Goal: Task Accomplishment & Management: Manage account settings

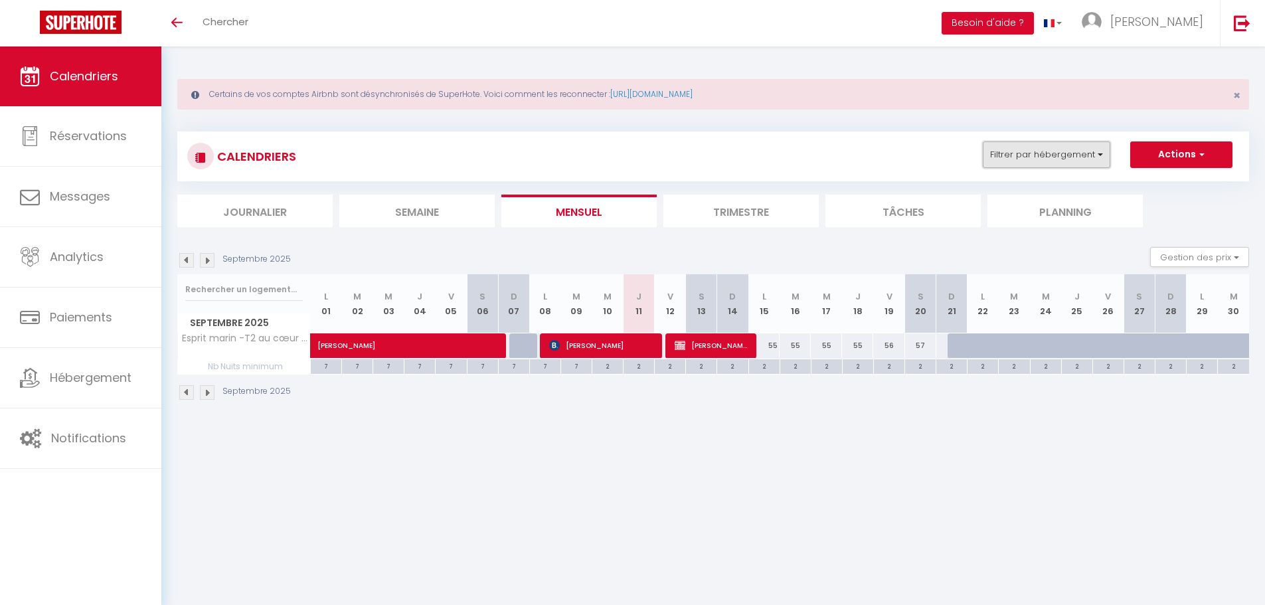
click at [1044, 153] on button "Filtrer par hébergement" at bounding box center [1046, 154] width 127 height 27
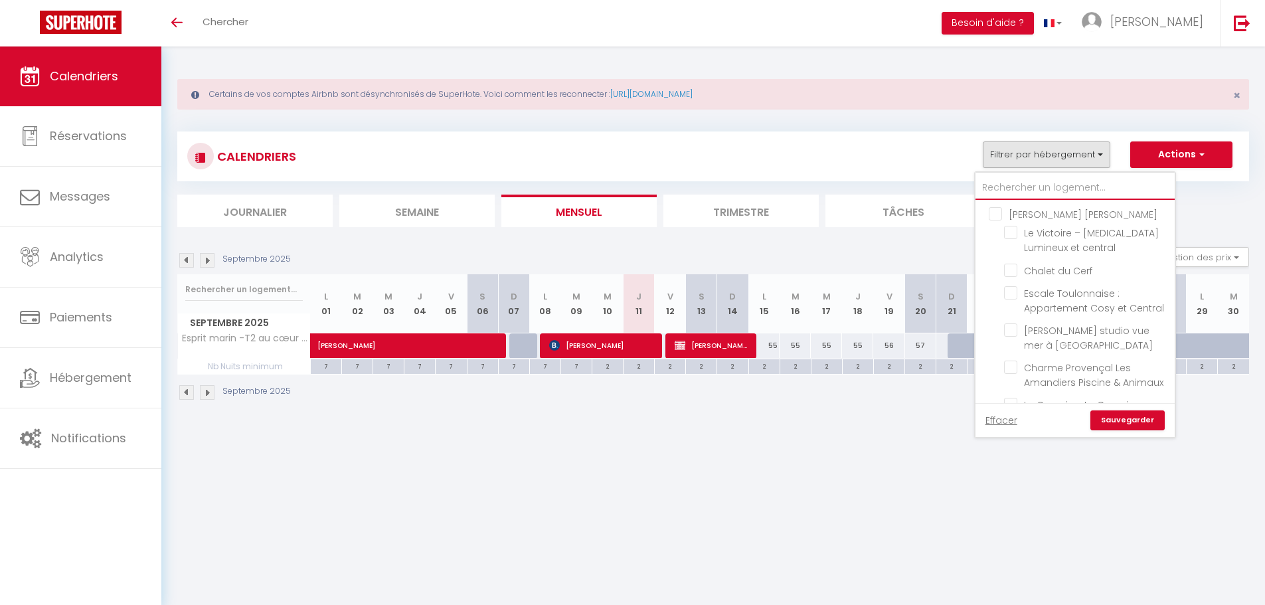
click at [1016, 189] on input "text" at bounding box center [1074, 188] width 199 height 24
click at [1264, 282] on html "🟢 Des questions ou besoin d'assistance pour la migration AirBnB? Connectez-vous…" at bounding box center [632, 302] width 1265 height 605
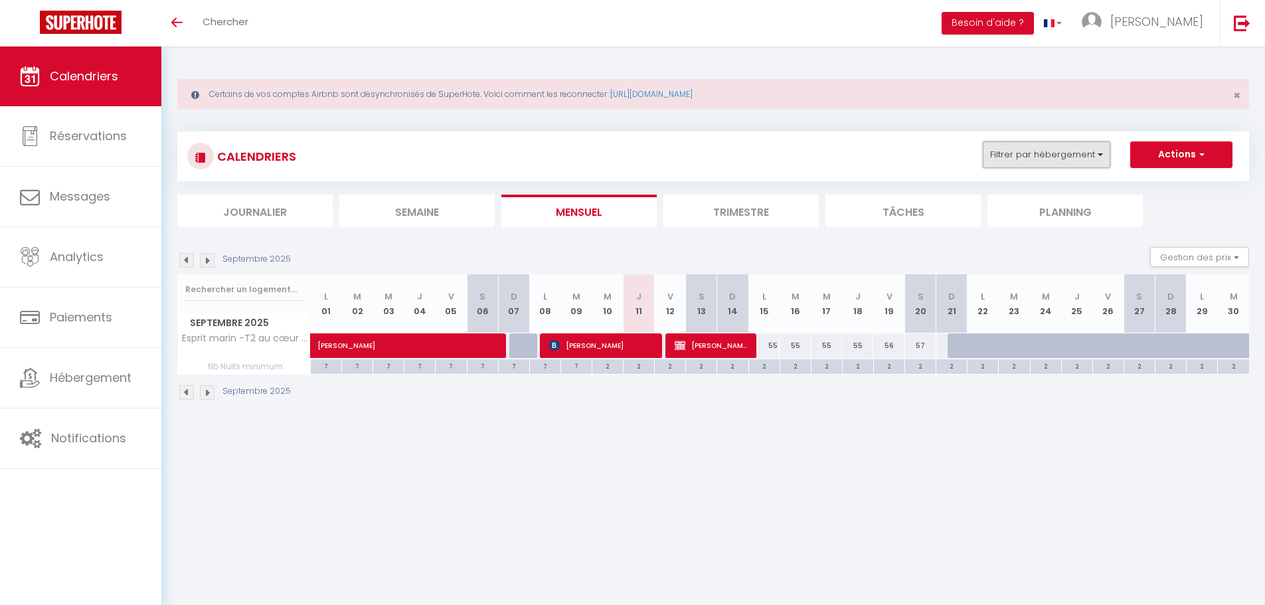
click at [1084, 165] on button "Filtrer par hébergement" at bounding box center [1046, 154] width 127 height 27
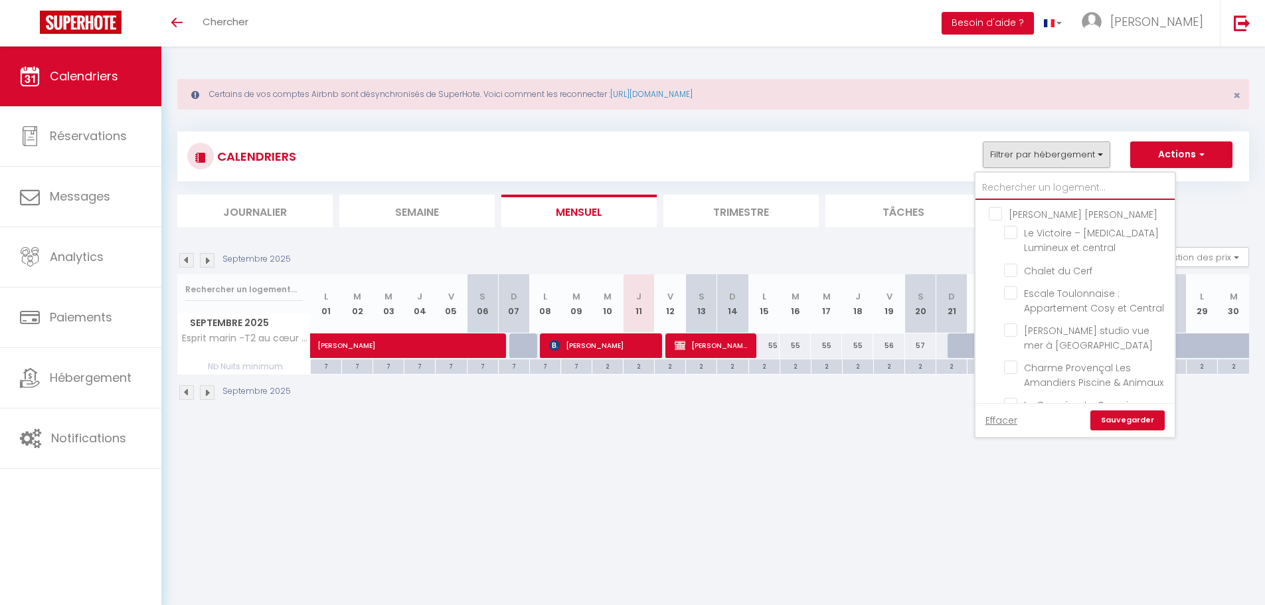
click at [1044, 191] on input "text" at bounding box center [1074, 188] width 199 height 24
type input "p"
checkbox input "false"
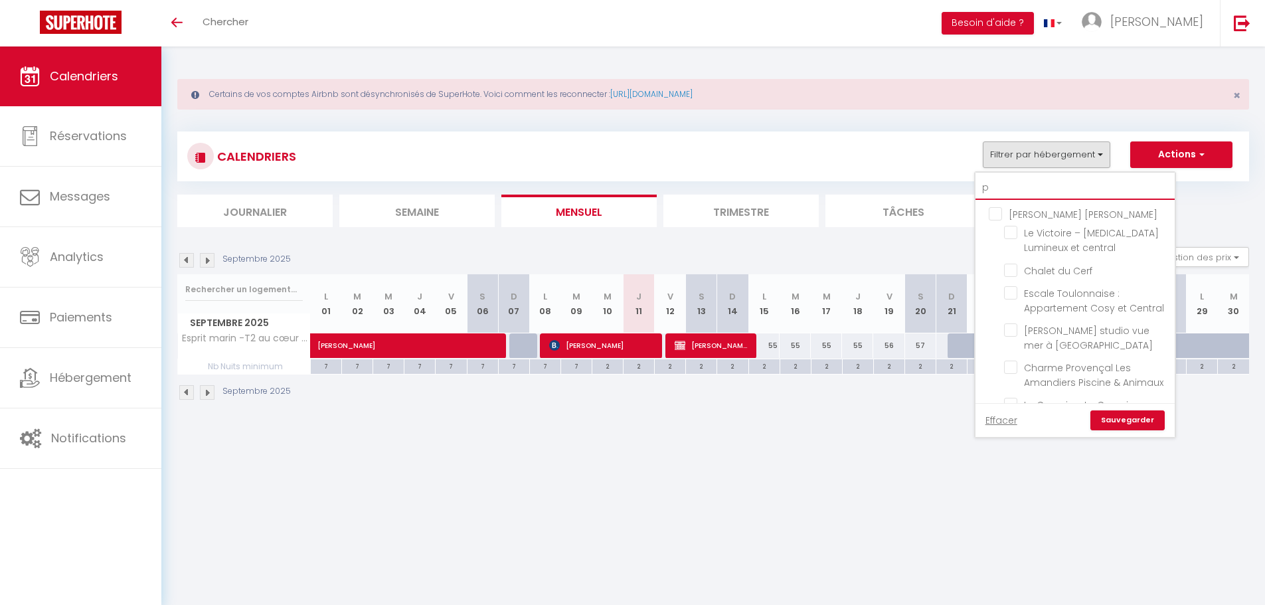
checkbox input "false"
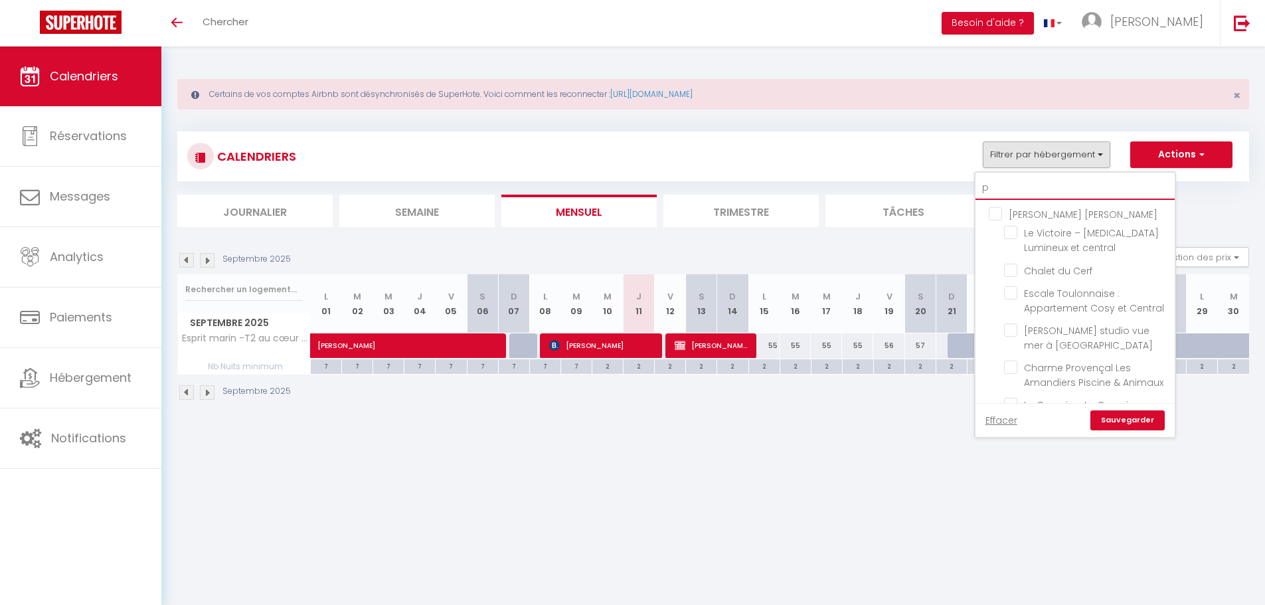
checkbox input "false"
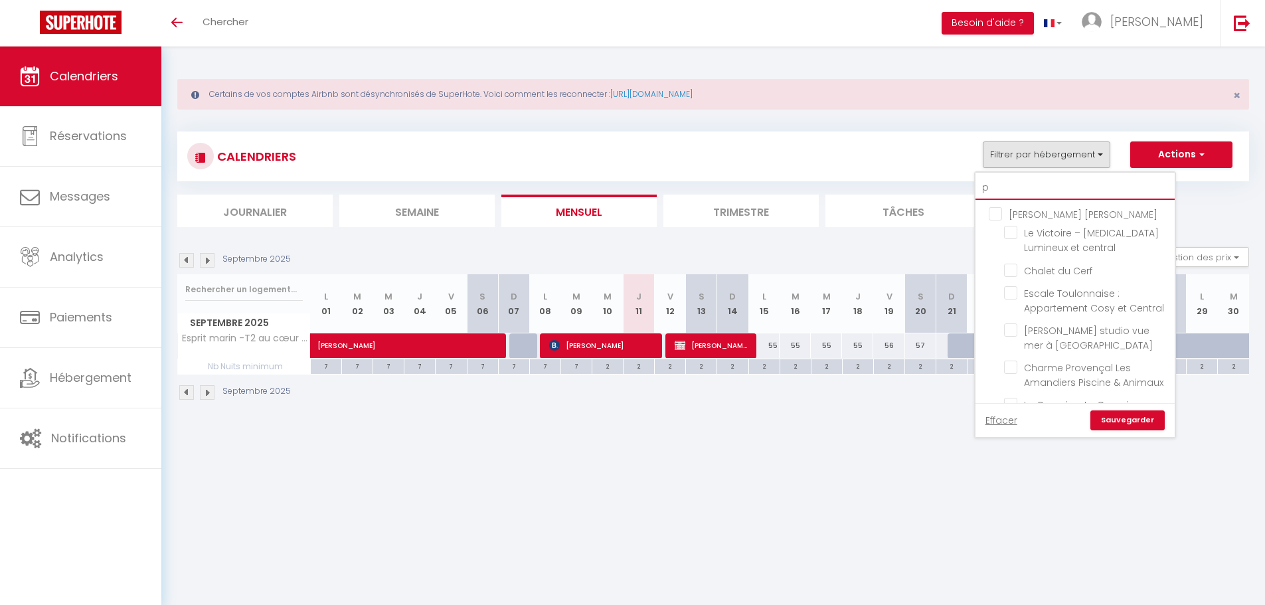
checkbox input "false"
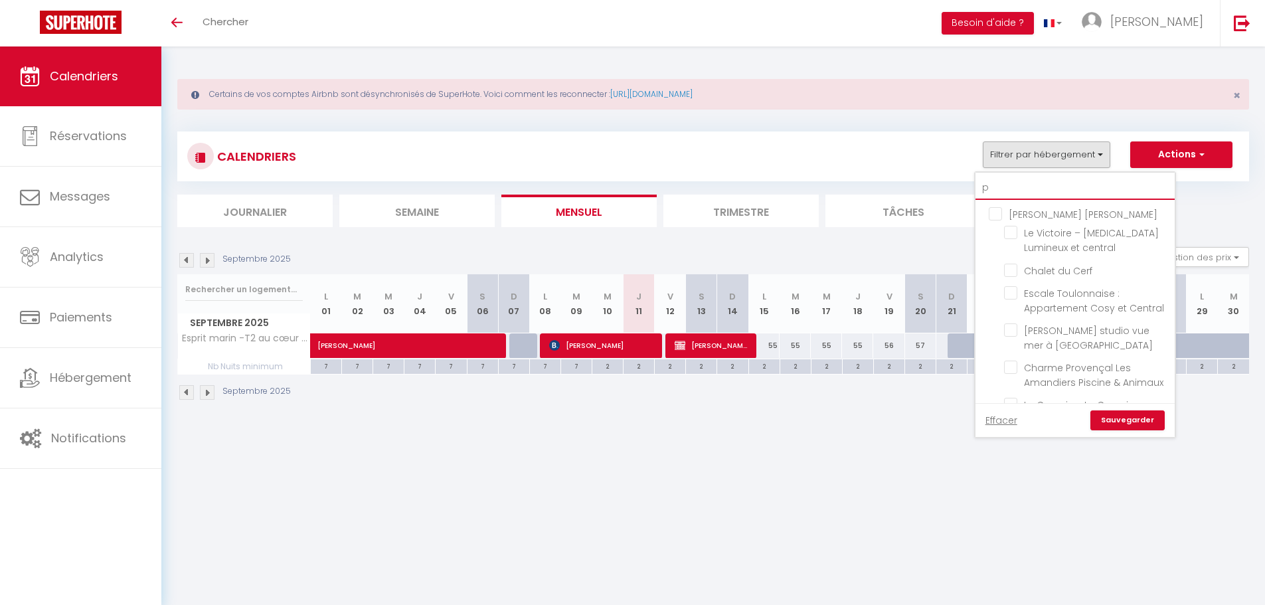
checkbox input "false"
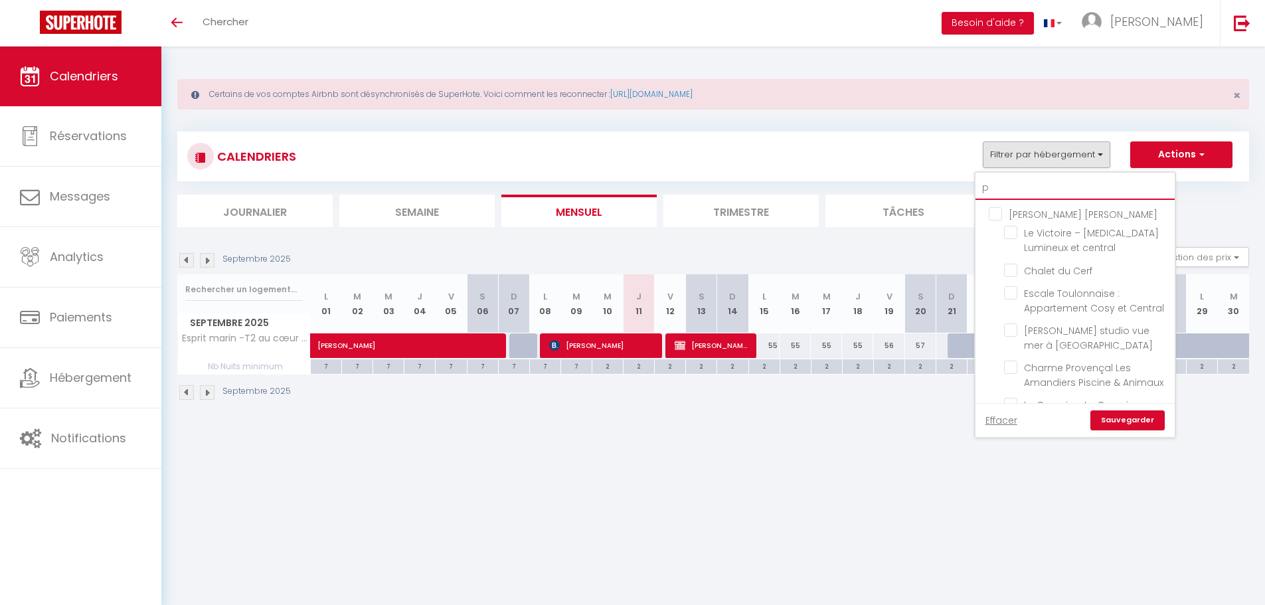
checkbox input "false"
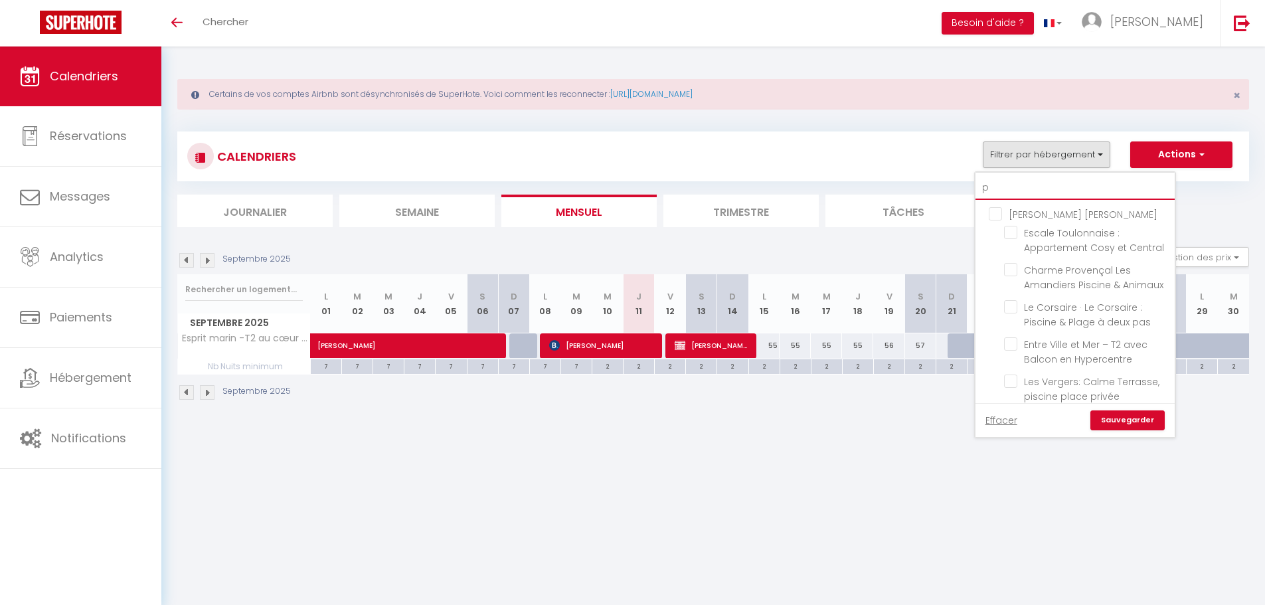
type input "pr"
checkbox input "false"
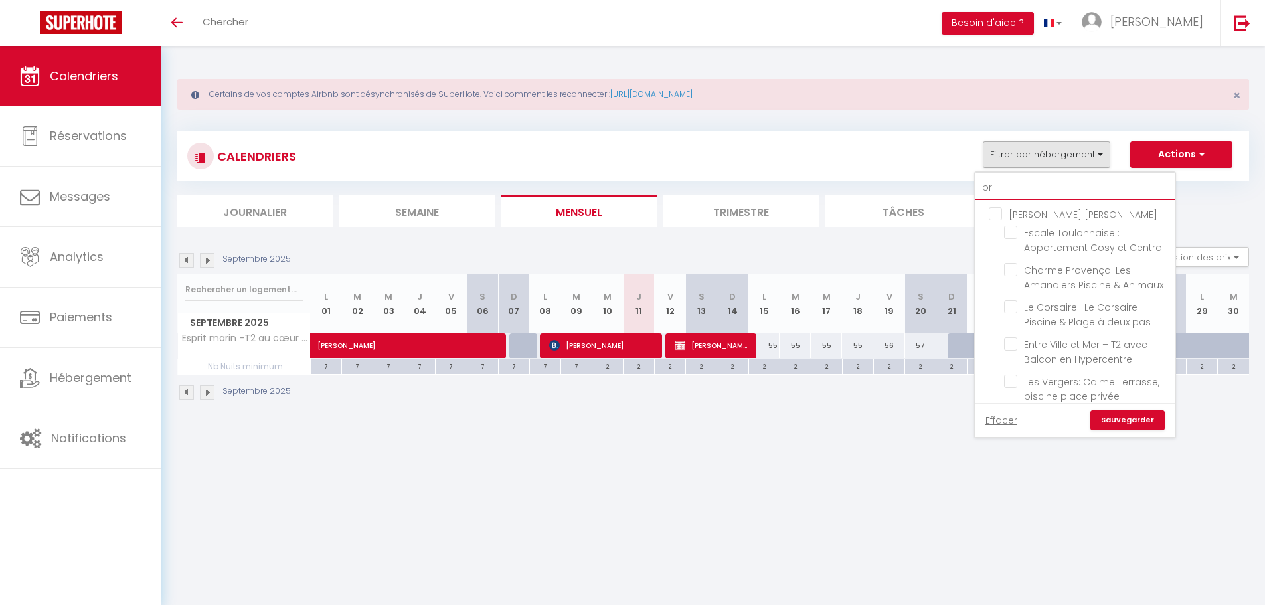
checkbox input "false"
type input "pro"
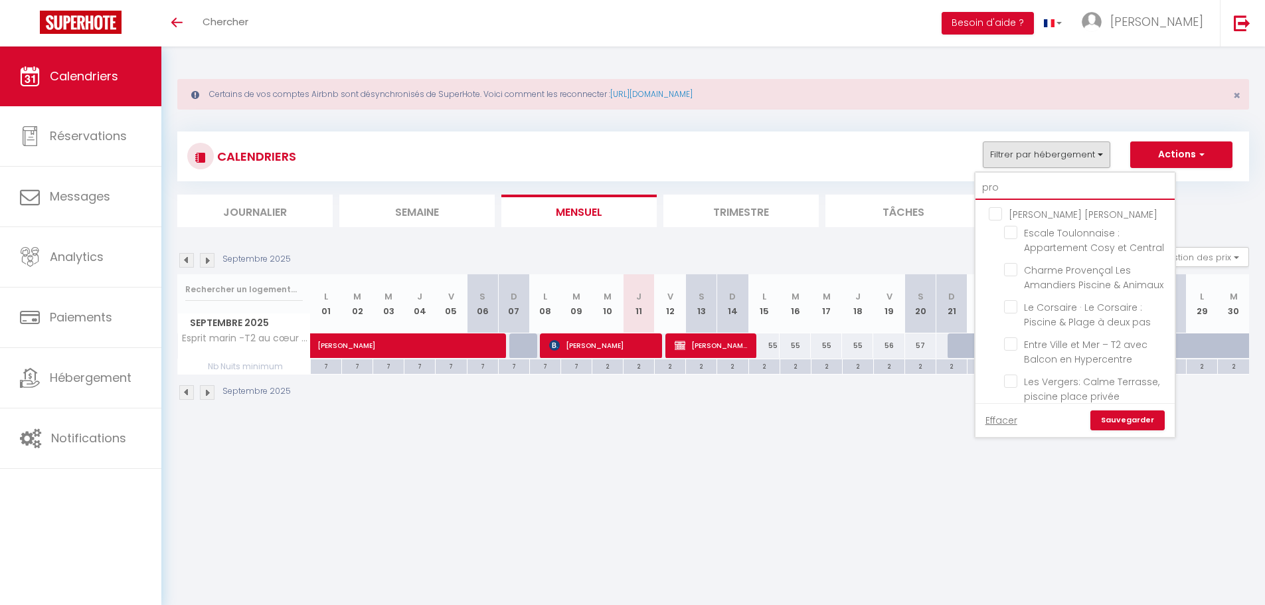
checkbox input "false"
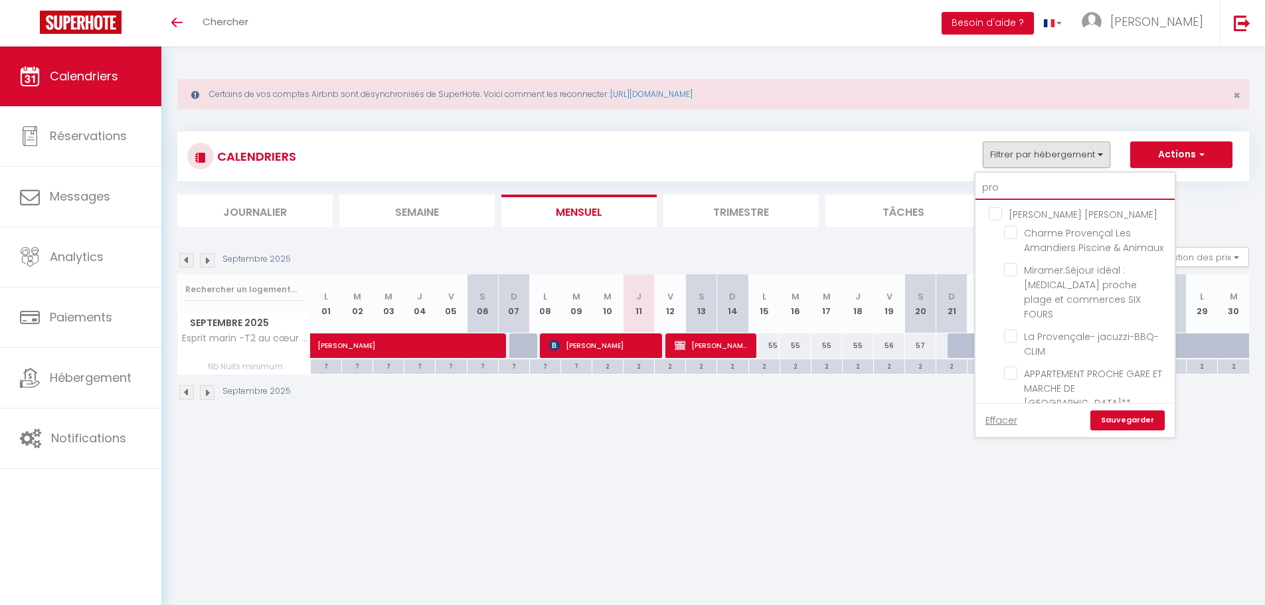
type input "prov"
checkbox input "false"
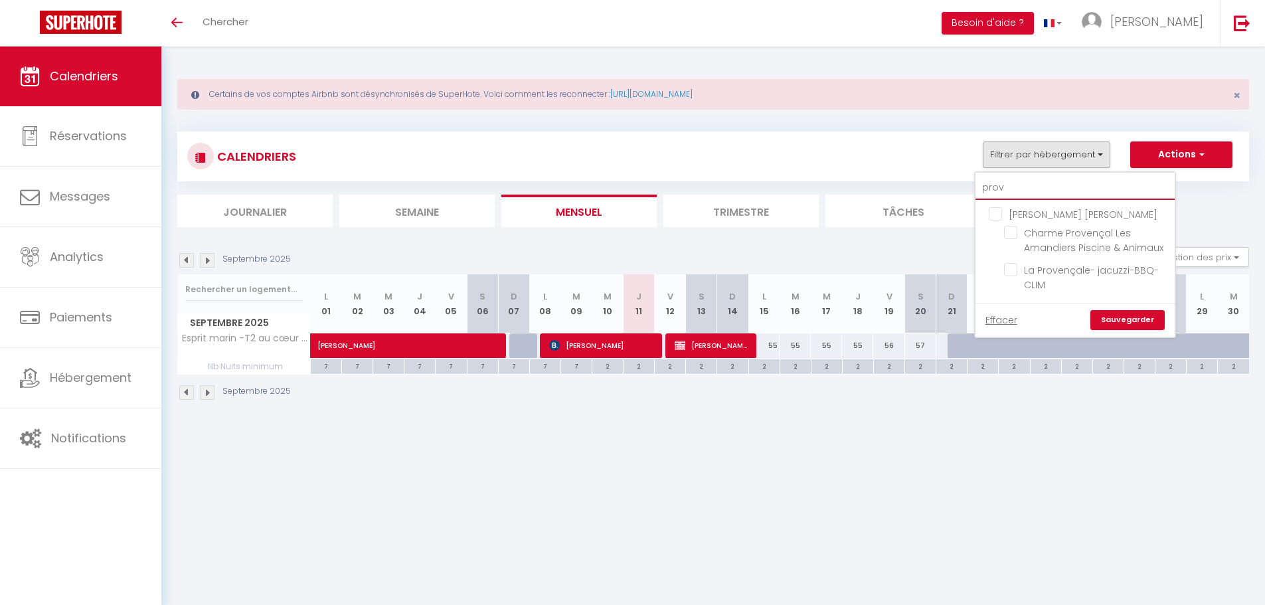
type input "prove"
checkbox input "false"
type input "proven"
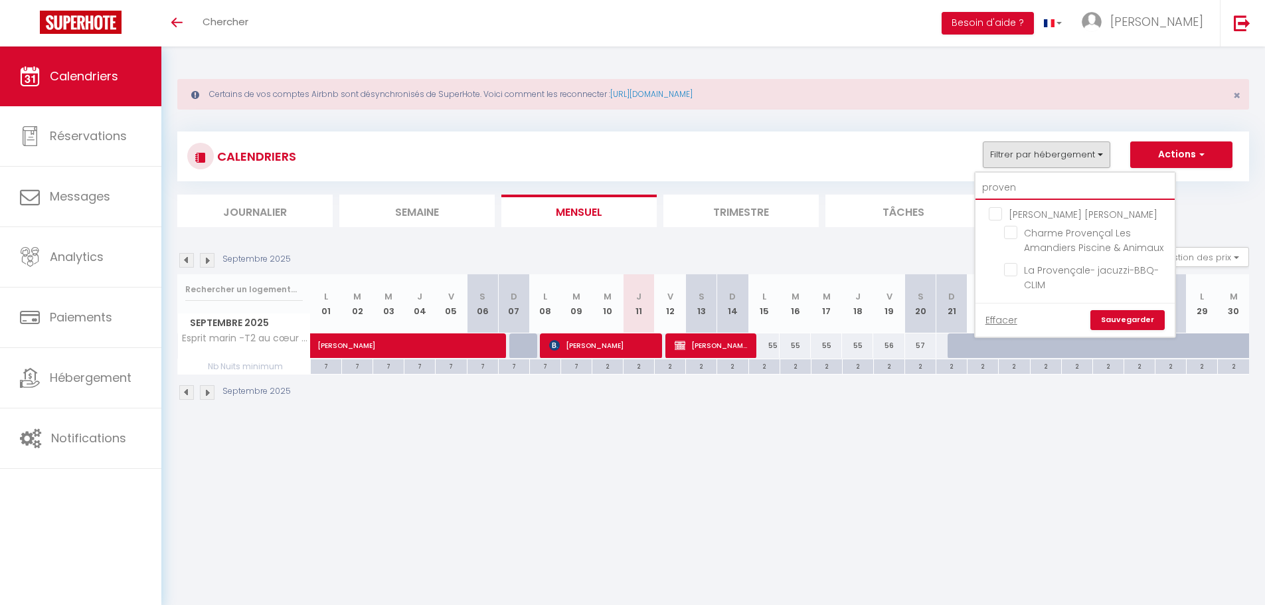
checkbox input "false"
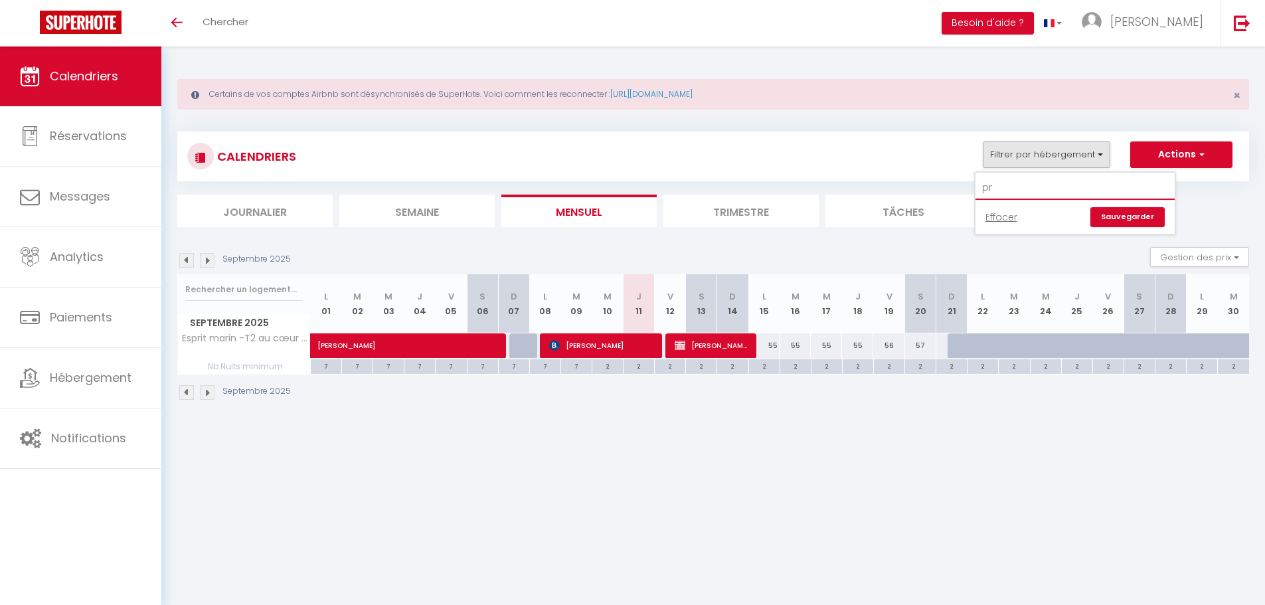
type input "p"
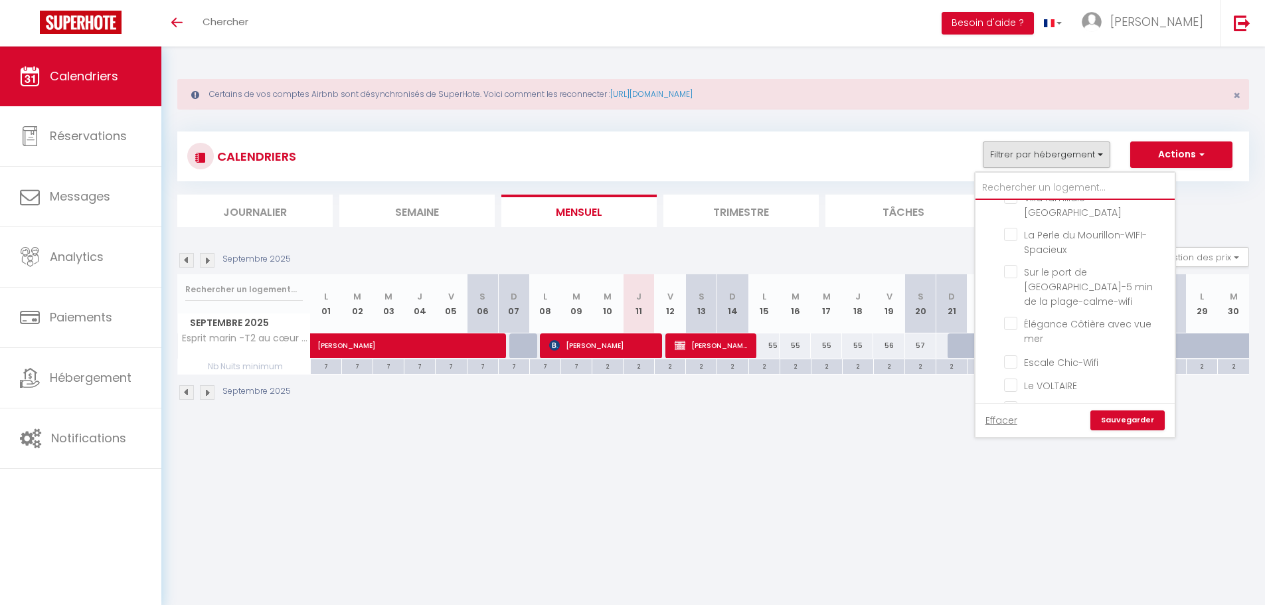
scroll to position [1129, 0]
click at [1014, 185] on input "text" at bounding box center [1074, 188] width 199 height 24
type input "p"
checkbox input "false"
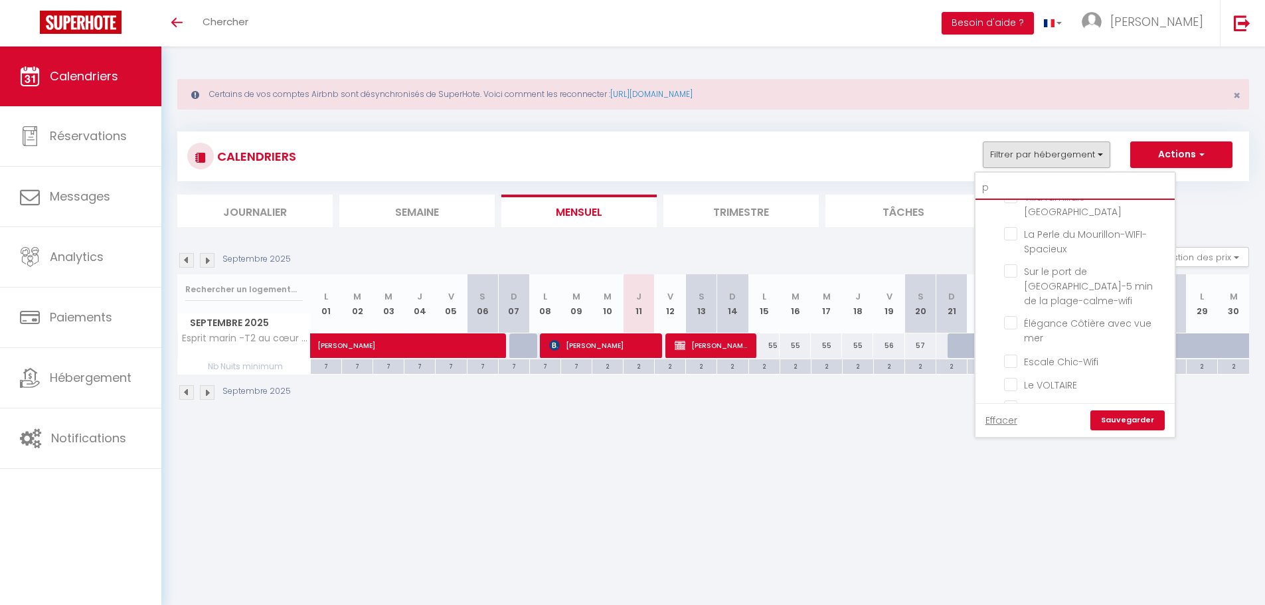
checkbox input "false"
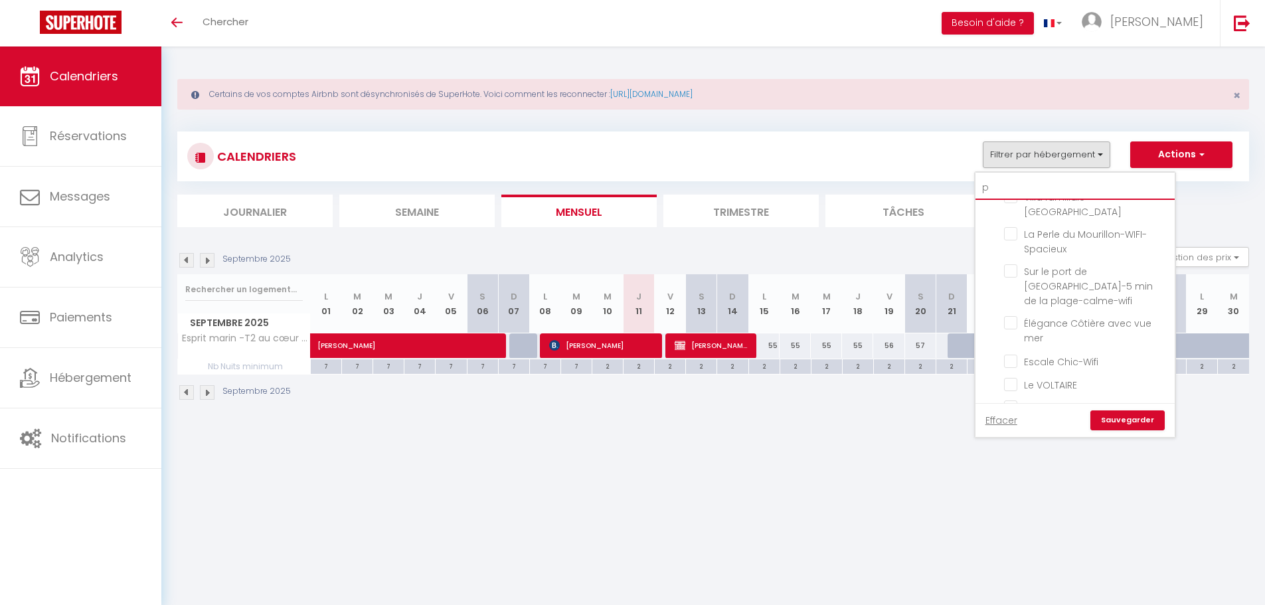
checkbox input "false"
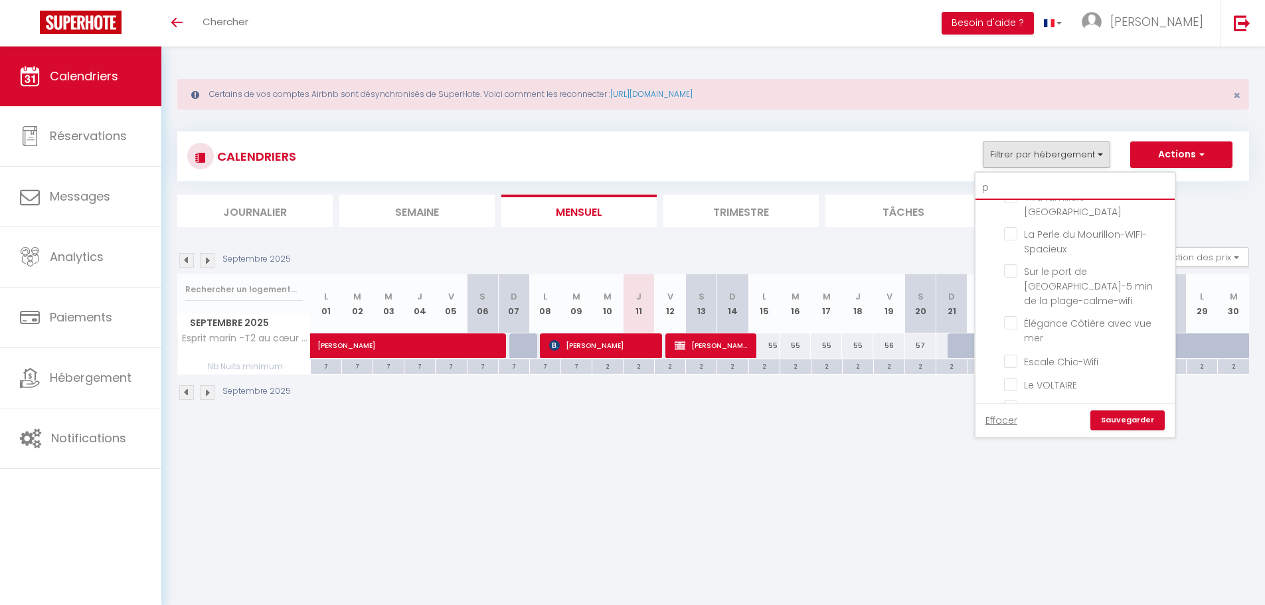
checkbox input "false"
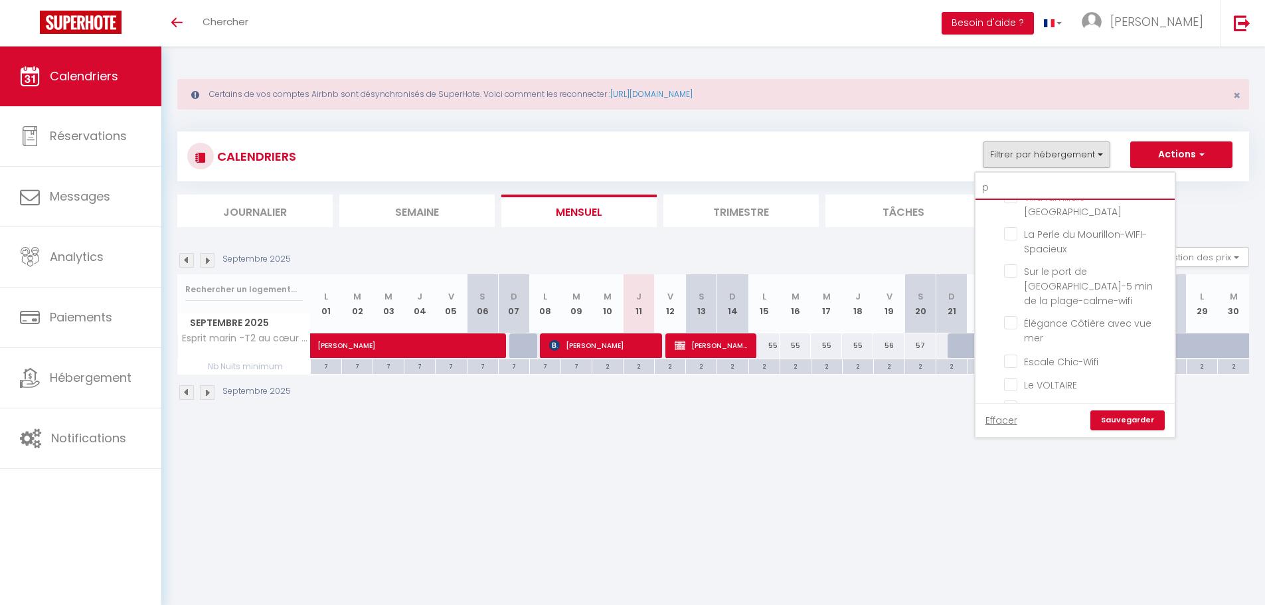
checkbox input "false"
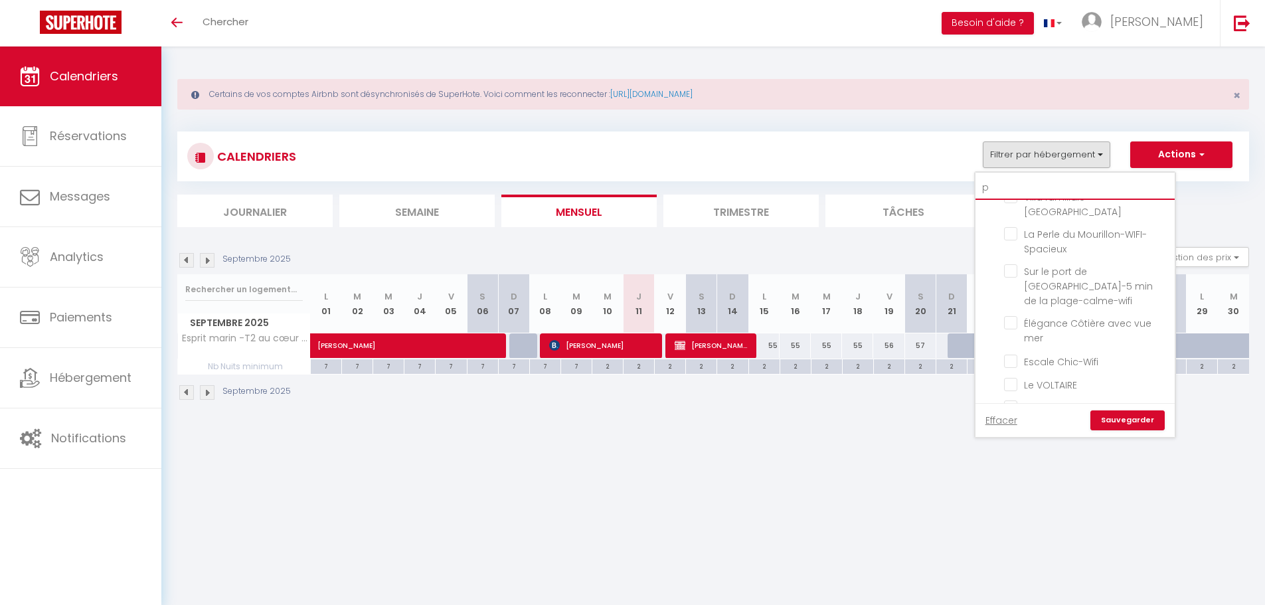
checkbox input "false"
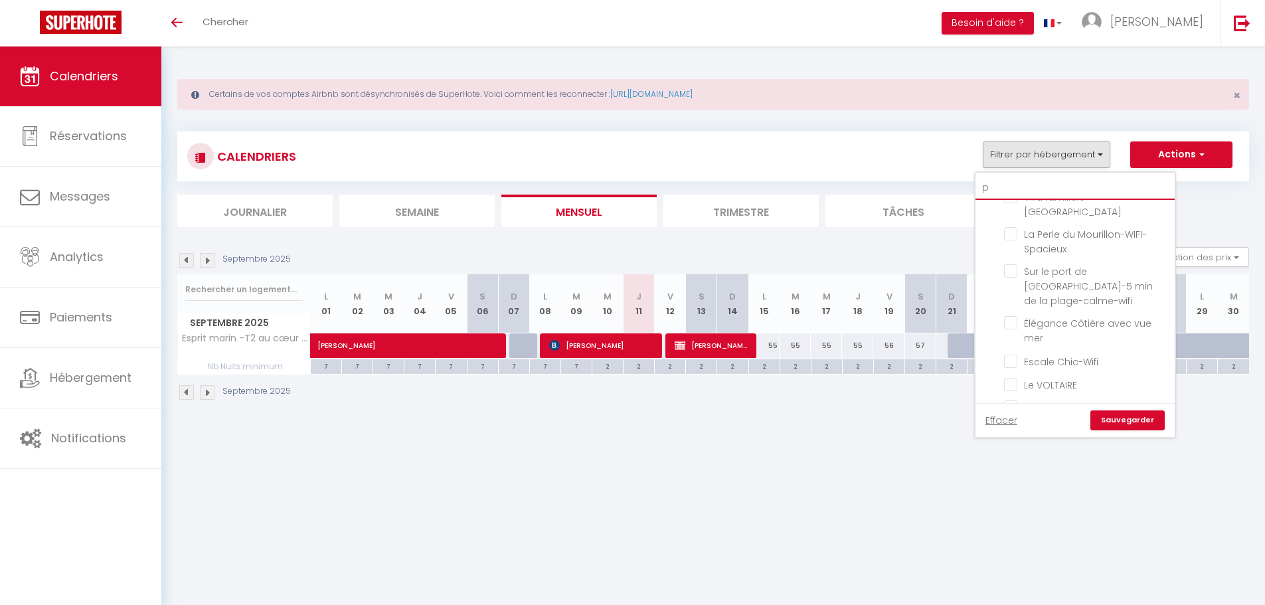
checkbox input "false"
type input "pr"
checkbox input "false"
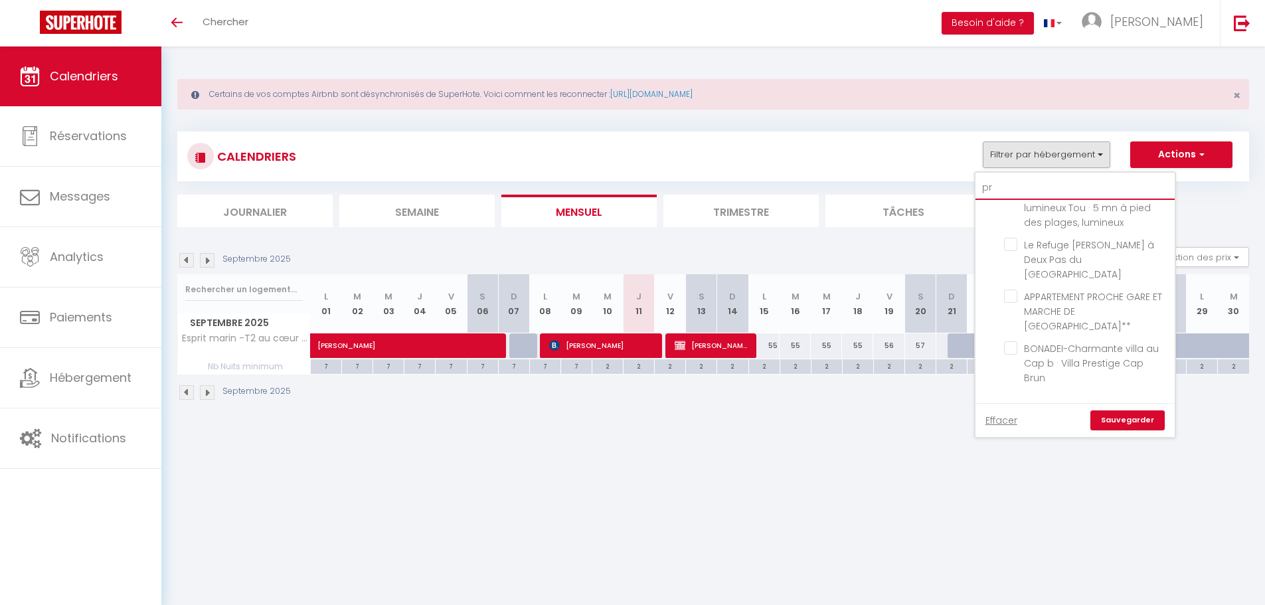
checkbox input "false"
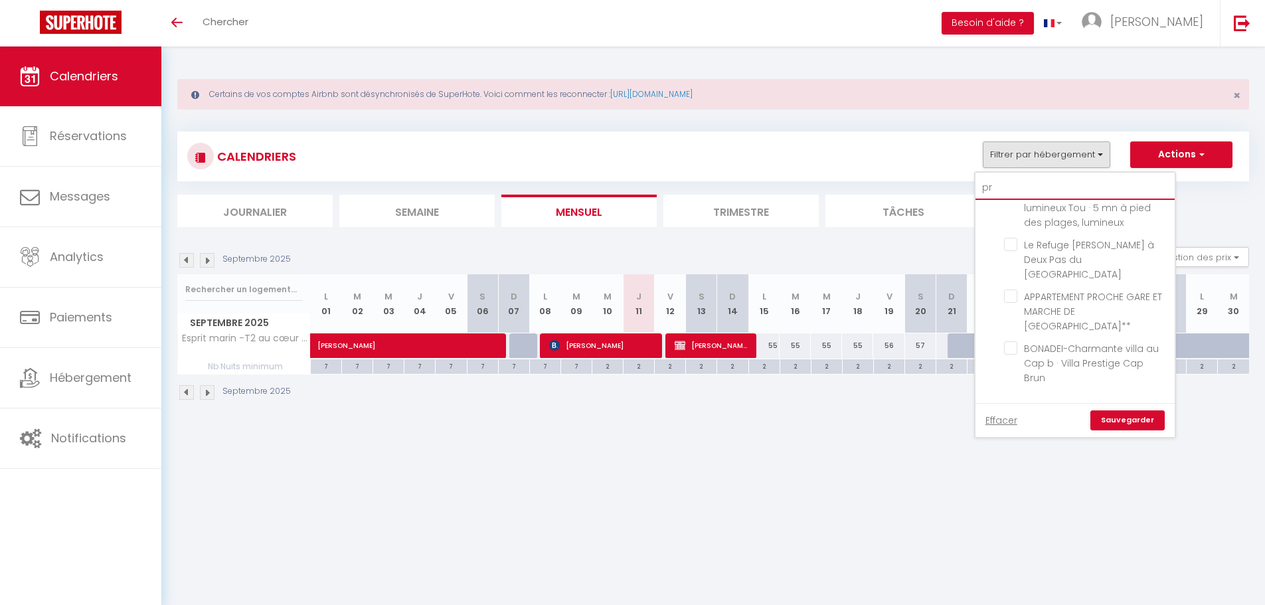
scroll to position [158, 0]
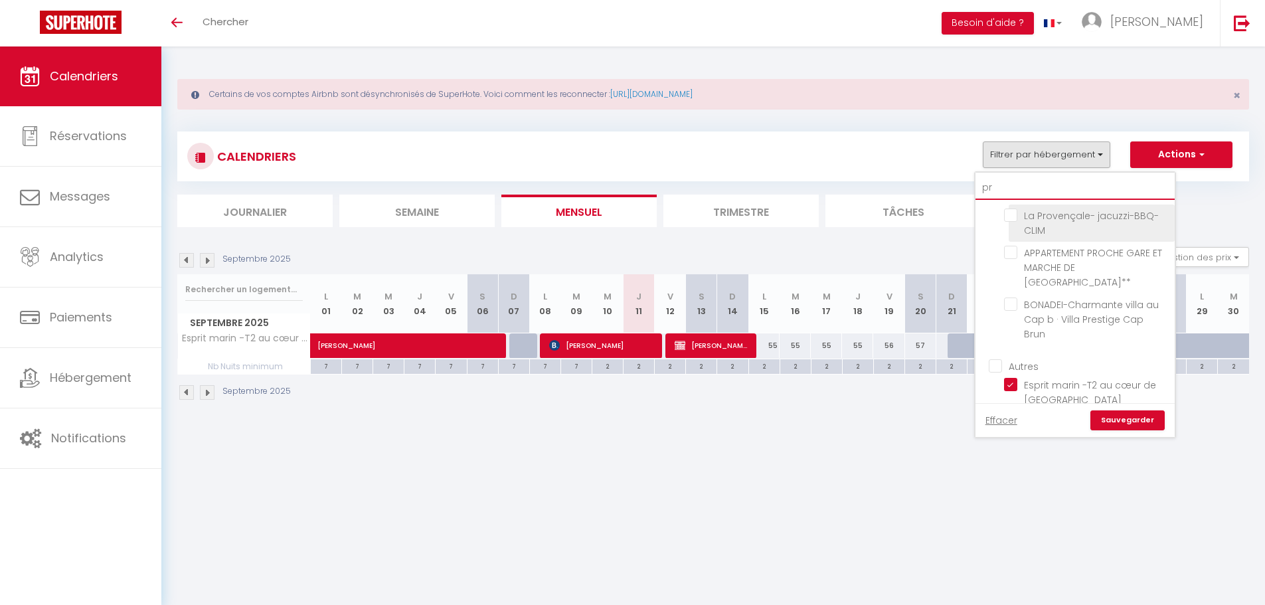
type input "pr"
click at [1016, 210] on input "La Provençale- jacuzzi-BBQ-CLIM" at bounding box center [1087, 214] width 166 height 13
checkbox input "true"
checkbox input "false"
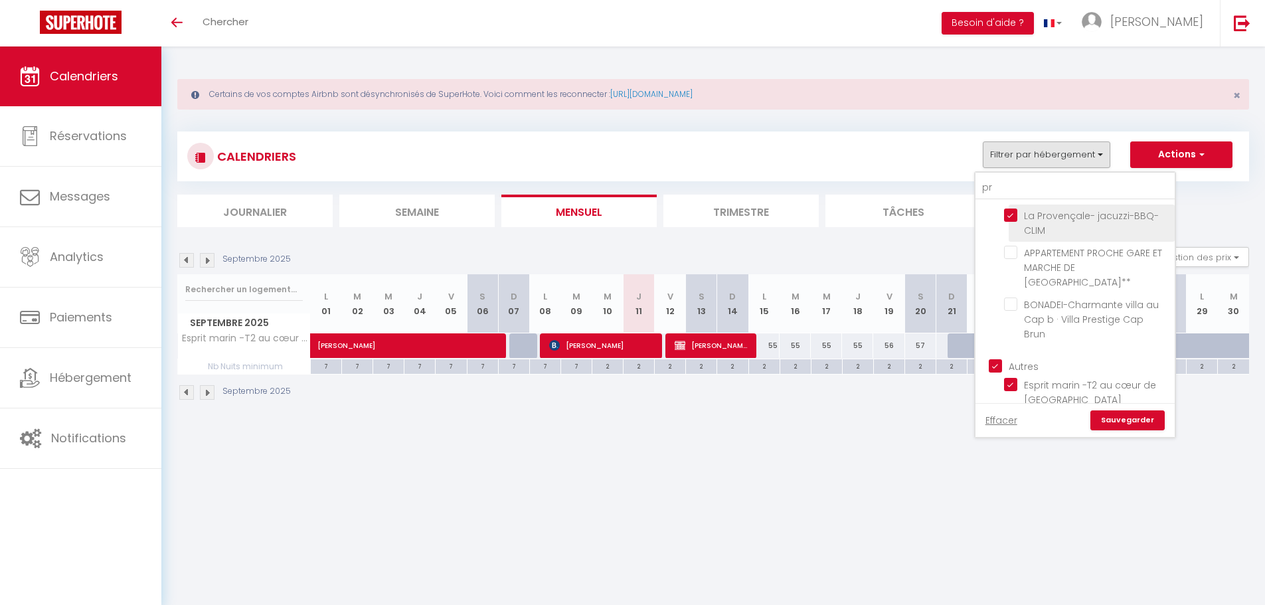
checkbox input "false"
checkbox input "true"
click at [1115, 416] on link "Sauvegarder" at bounding box center [1127, 420] width 74 height 20
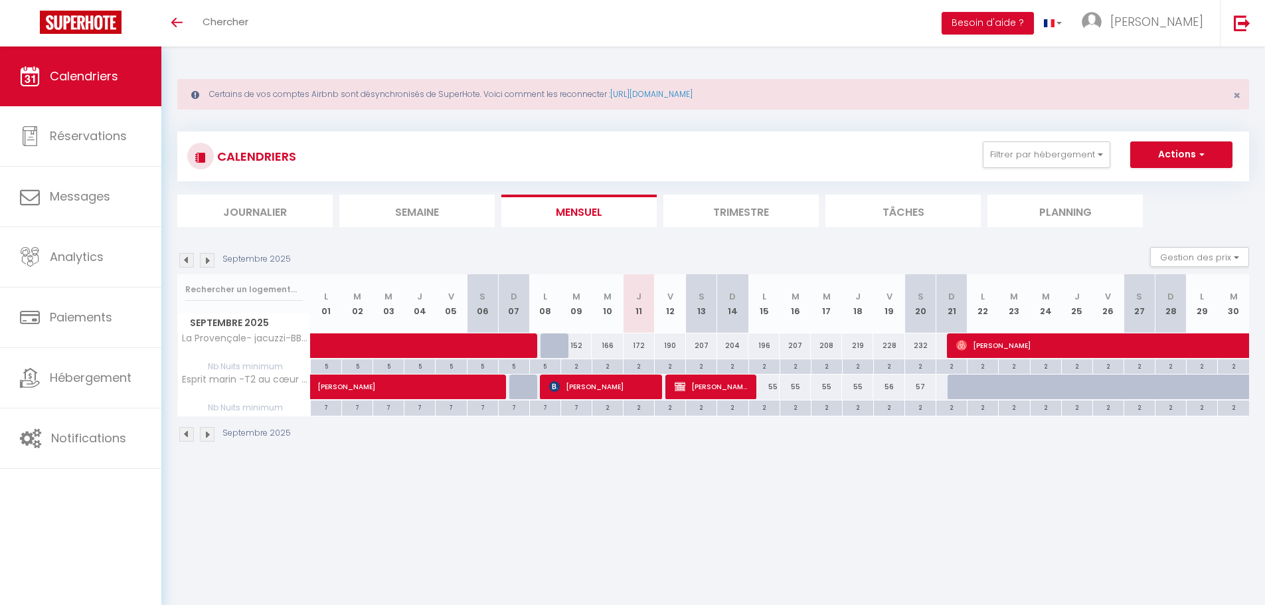
click at [744, 213] on li "Trimestre" at bounding box center [740, 211] width 155 height 33
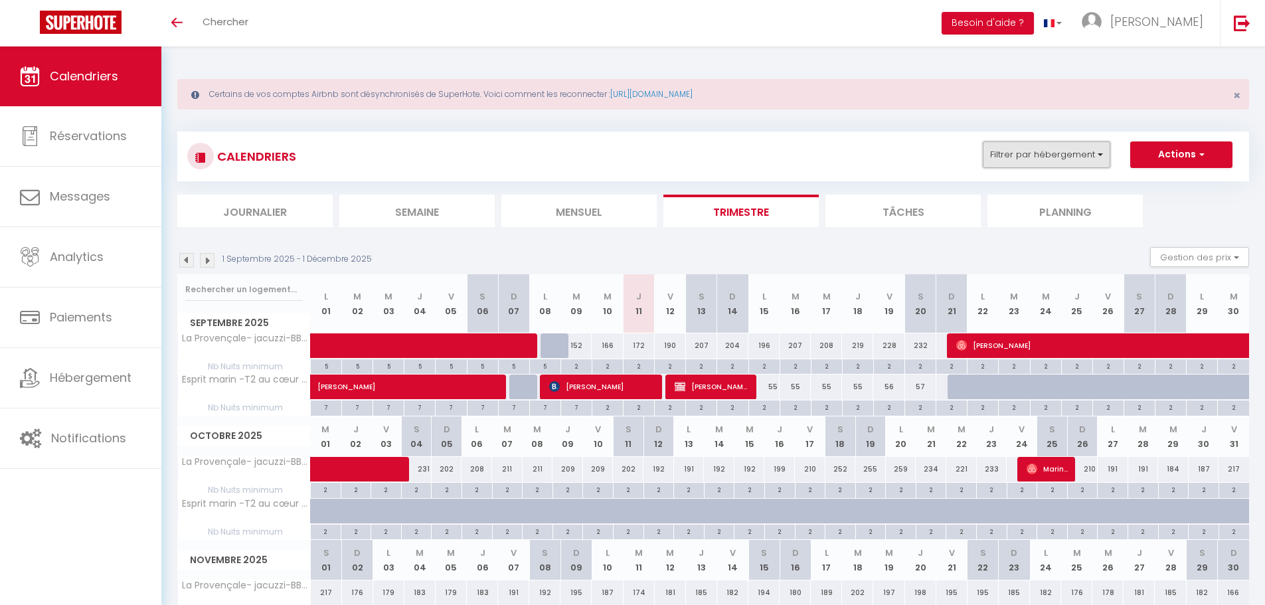
click at [1034, 162] on button "Filtrer par hébergement" at bounding box center [1046, 154] width 127 height 27
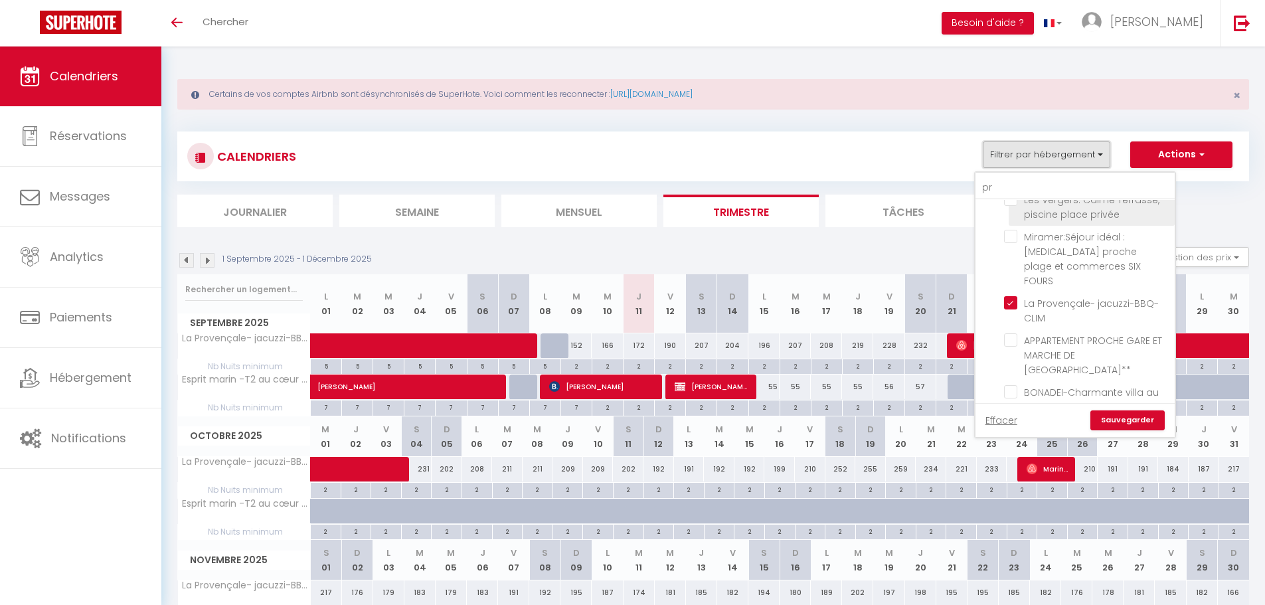
scroll to position [158, 0]
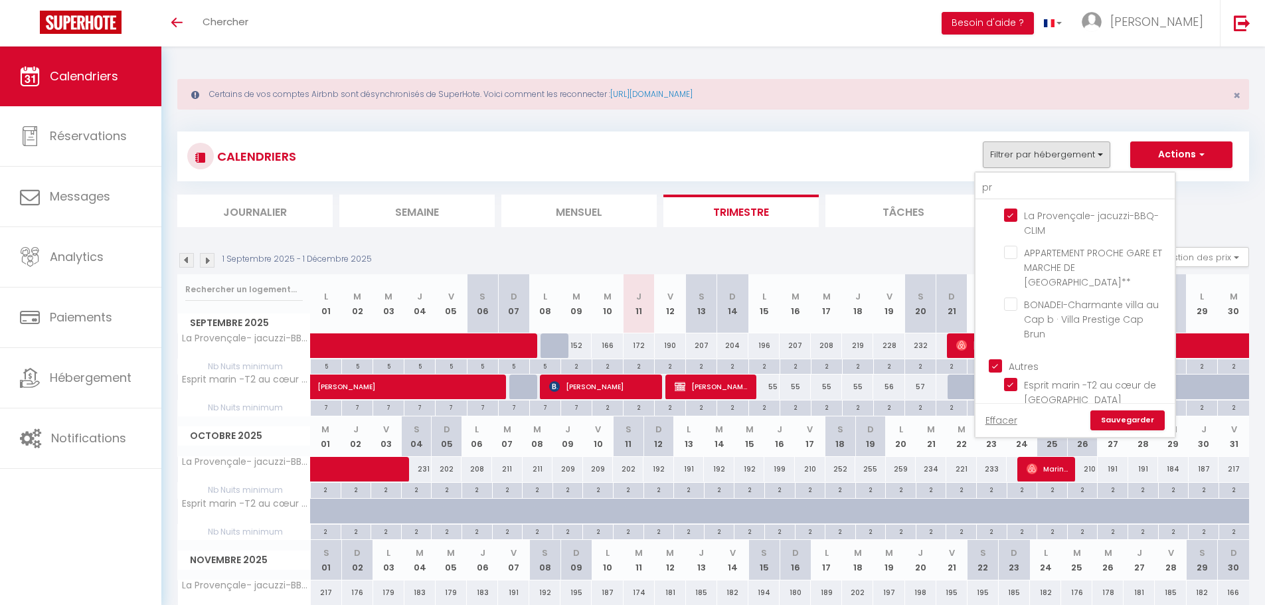
click at [990, 359] on input "Autres" at bounding box center [1088, 365] width 199 height 13
checkbox input "false"
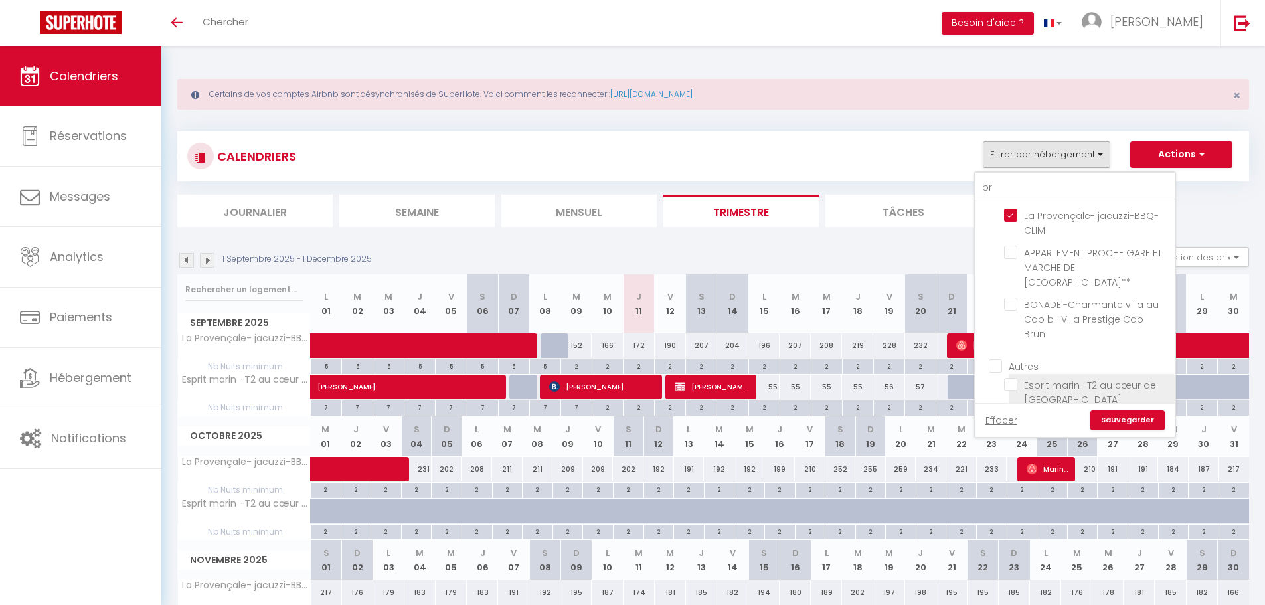
checkbox input "false"
click at [1119, 415] on link "Sauvegarder" at bounding box center [1127, 420] width 74 height 20
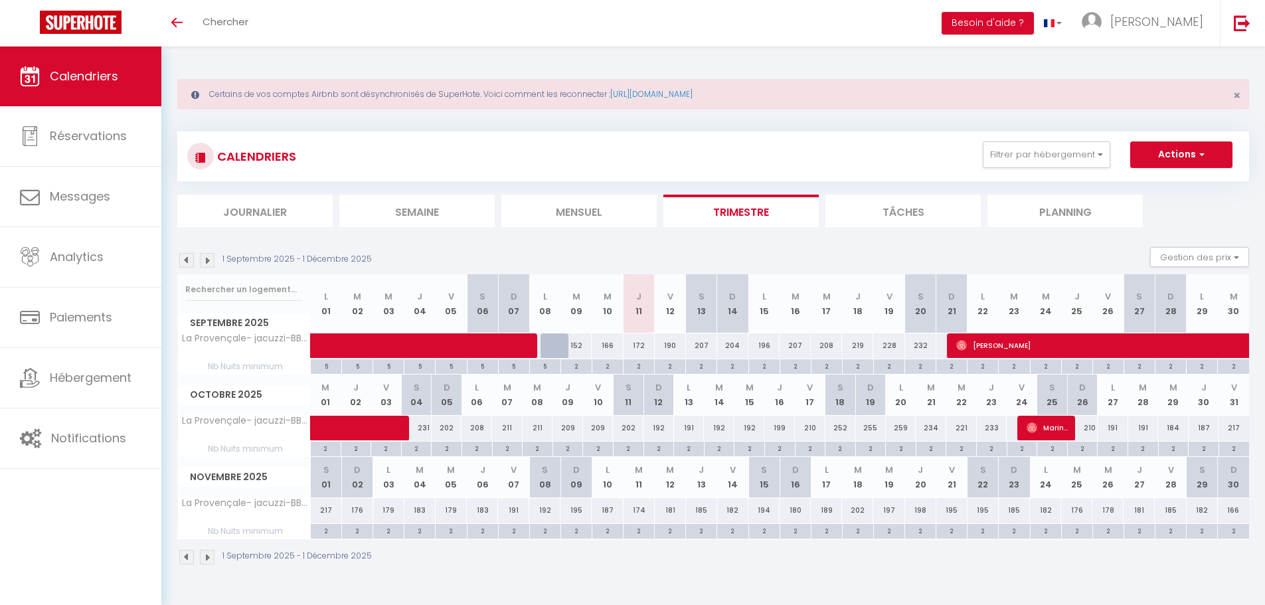
click at [575, 349] on div "152" at bounding box center [575, 345] width 31 height 25
type input "152"
select select "1"
type input "[DATE] Septembre 2025"
type input "Mer 10 Septembre 2025"
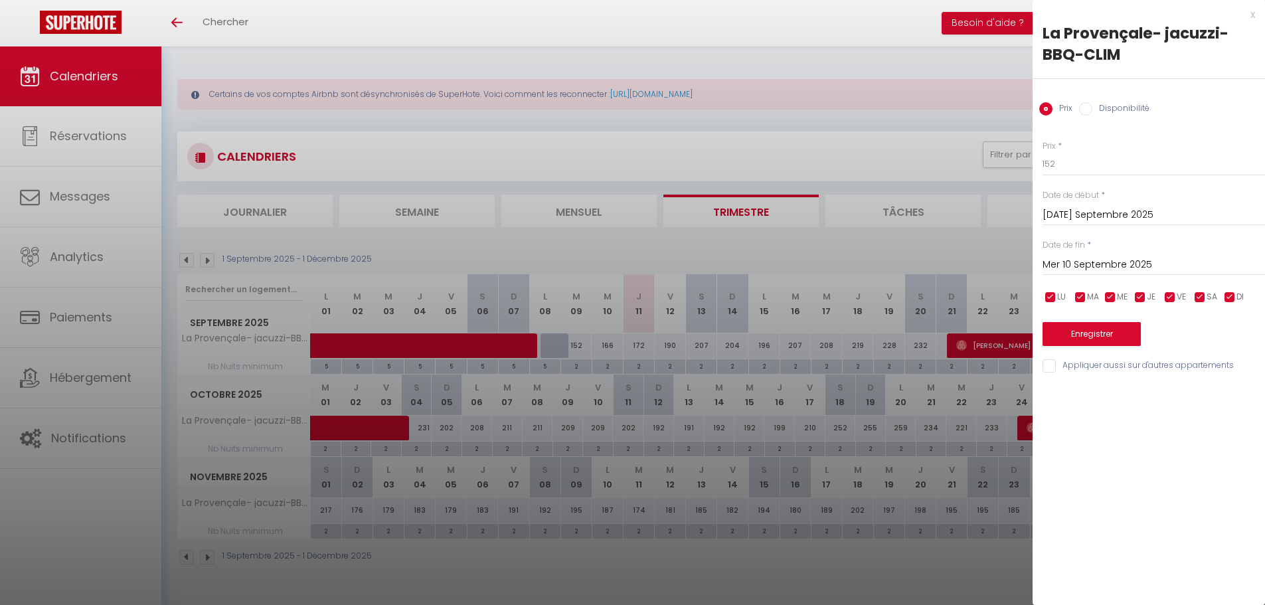
click at [1088, 107] on input "Disponibilité" at bounding box center [1085, 108] width 13 height 13
radio input "true"
radio input "false"
click at [1116, 168] on select "Disponible Indisponible" at bounding box center [1153, 164] width 222 height 25
select select "0"
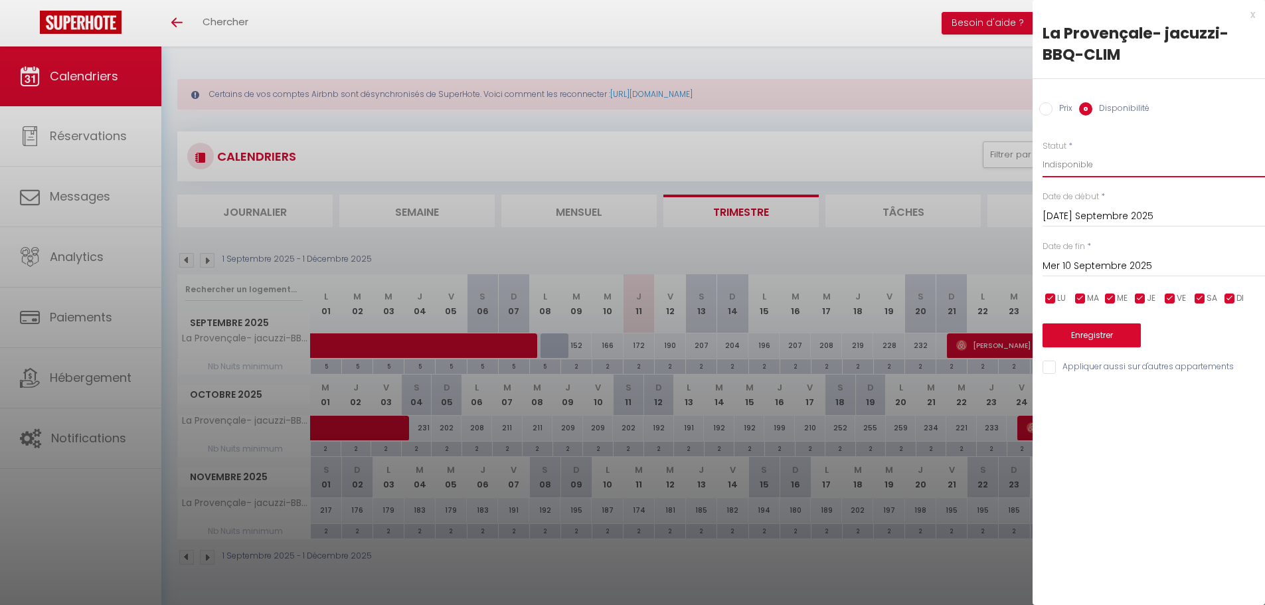
click at [1042, 152] on select "Disponible Indisponible" at bounding box center [1153, 164] width 222 height 25
click at [1161, 260] on input "Mer 10 Septembre 2025" at bounding box center [1153, 266] width 222 height 17
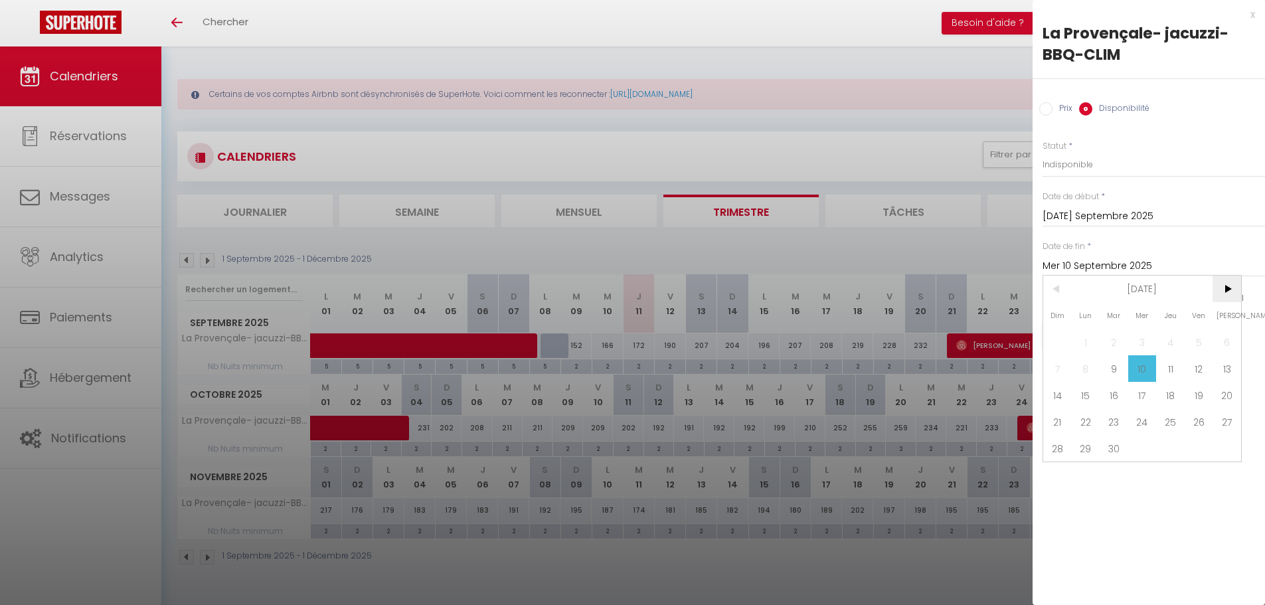
click at [1230, 295] on span ">" at bounding box center [1226, 289] width 29 height 27
click at [1145, 442] on span "31" at bounding box center [1142, 448] width 29 height 27
type input "Mer 31 Décembre 2025"
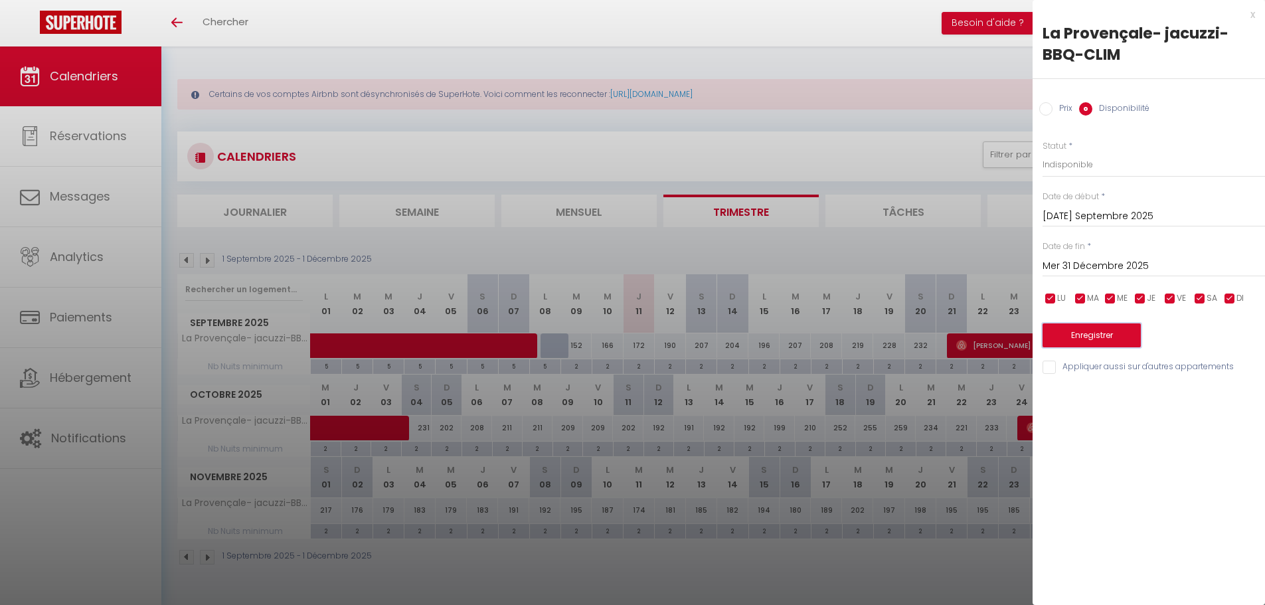
click at [1110, 327] on button "Enregistrer" at bounding box center [1091, 335] width 98 height 24
select select "0"
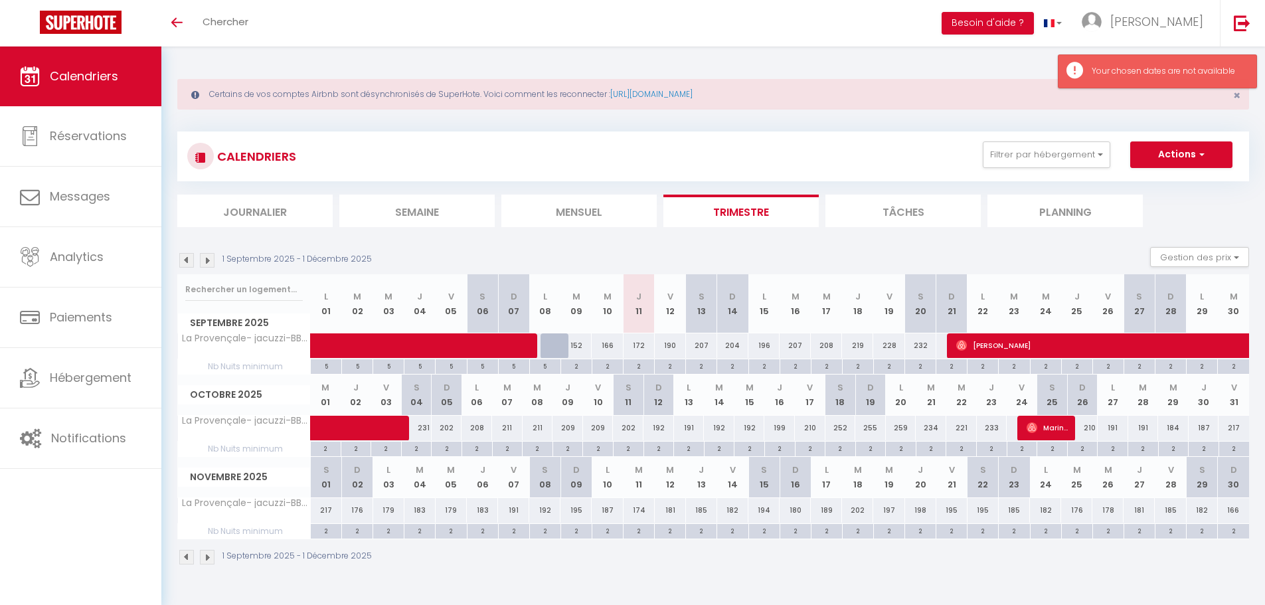
click at [580, 351] on div "152" at bounding box center [575, 345] width 31 height 25
type input "Mer 10 Septembre 2025"
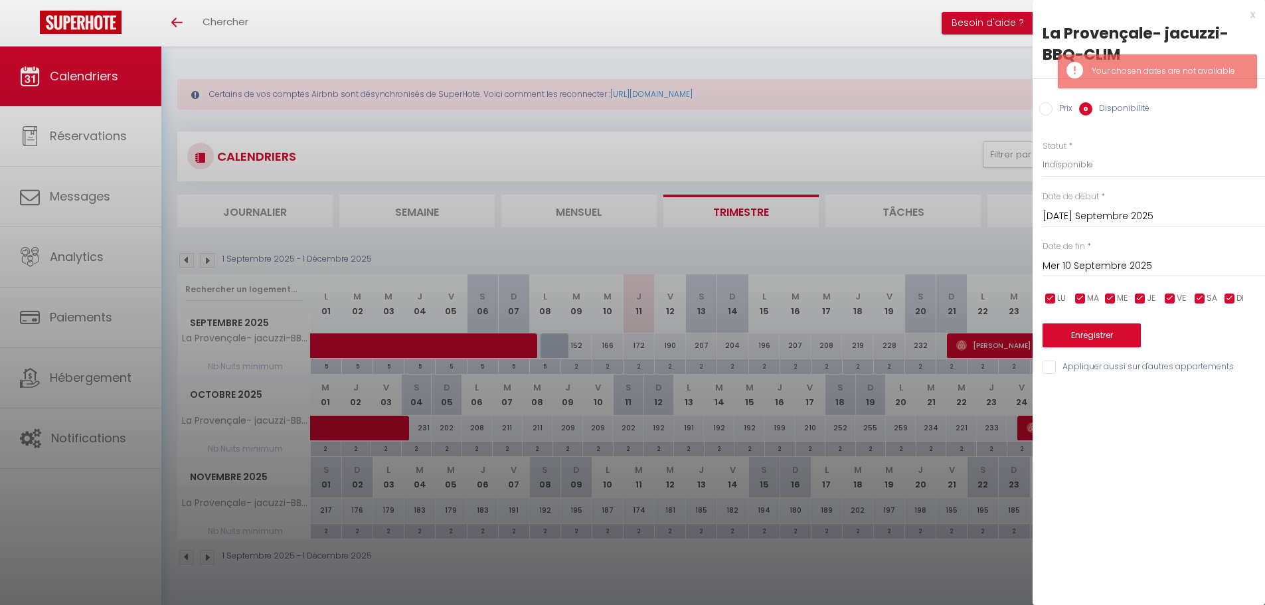
click at [636, 345] on div at bounding box center [632, 302] width 1265 height 605
select select
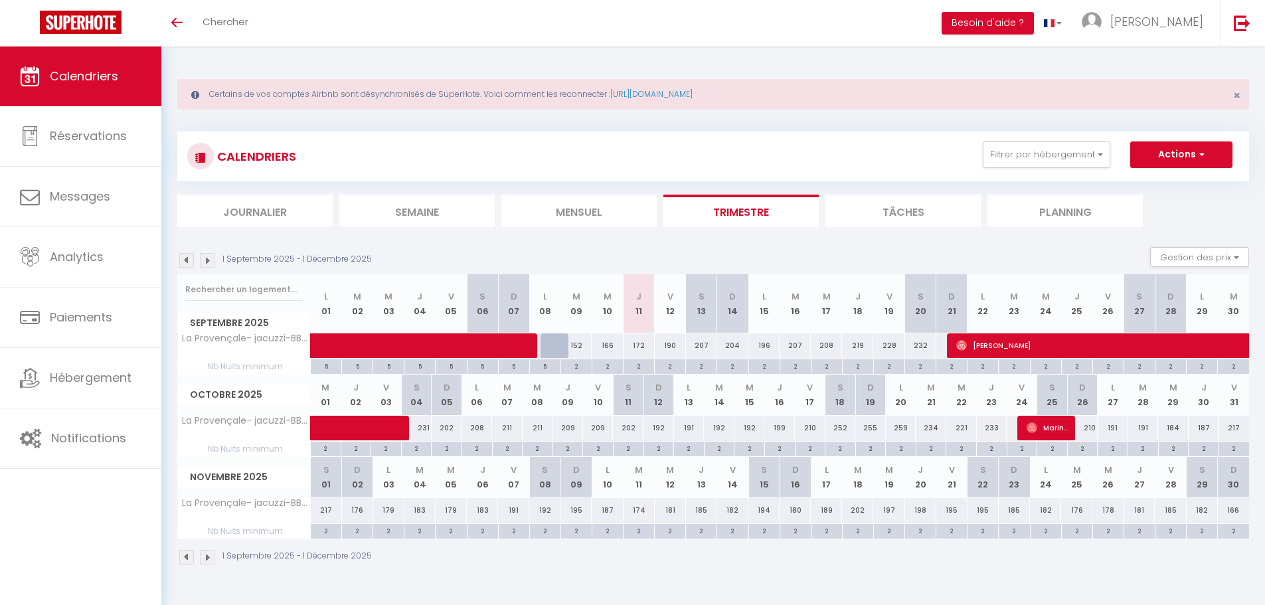
click at [636, 345] on div "172" at bounding box center [638, 345] width 31 height 25
select select "1"
type input "Jeu 11 Septembre 2025"
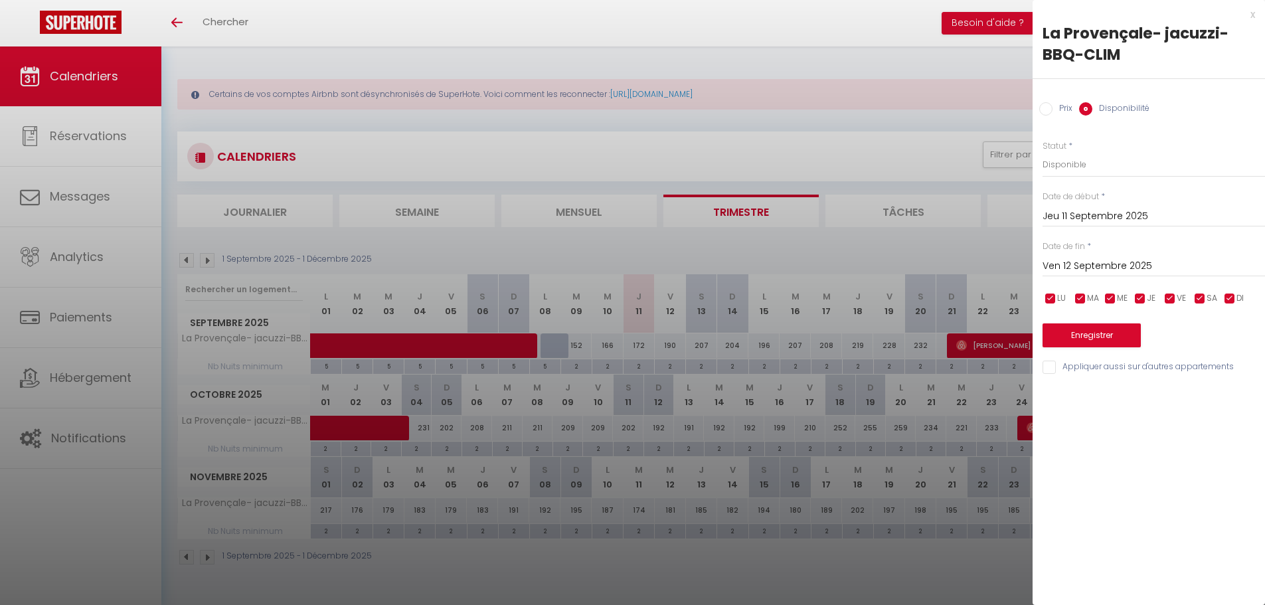
click at [1163, 259] on input "Ven 12 Septembre 2025" at bounding box center [1153, 266] width 222 height 17
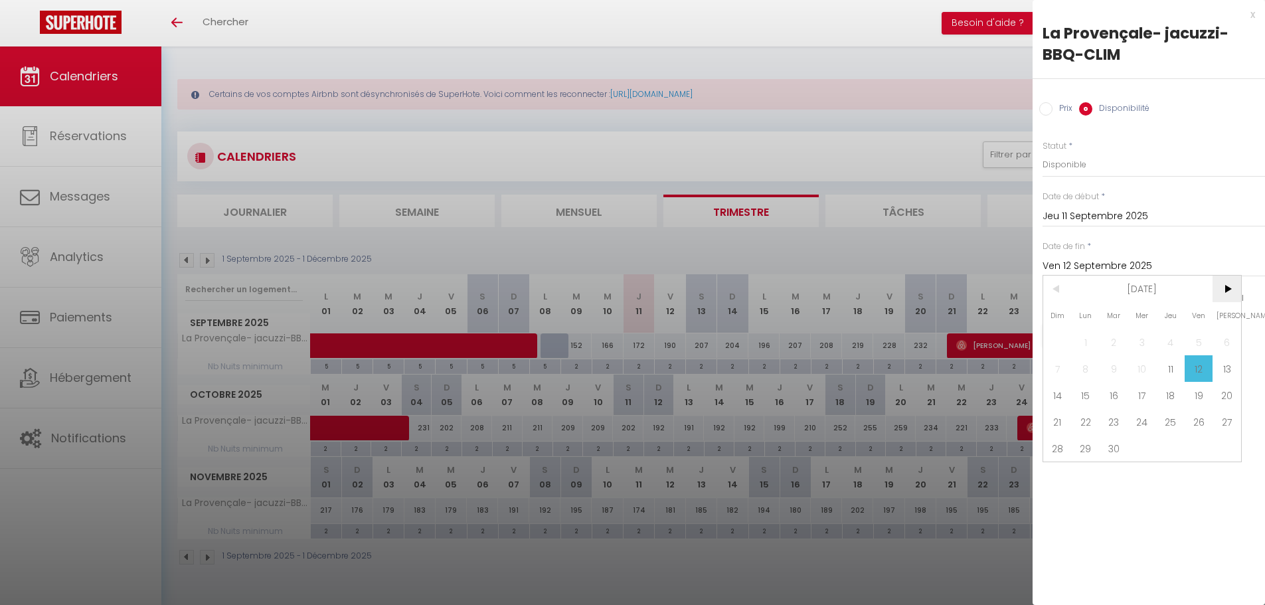
click at [1227, 293] on span ">" at bounding box center [1226, 289] width 29 height 27
click at [1145, 447] on span "31" at bounding box center [1142, 448] width 29 height 27
type input "Mer 31 Décembre 2025"
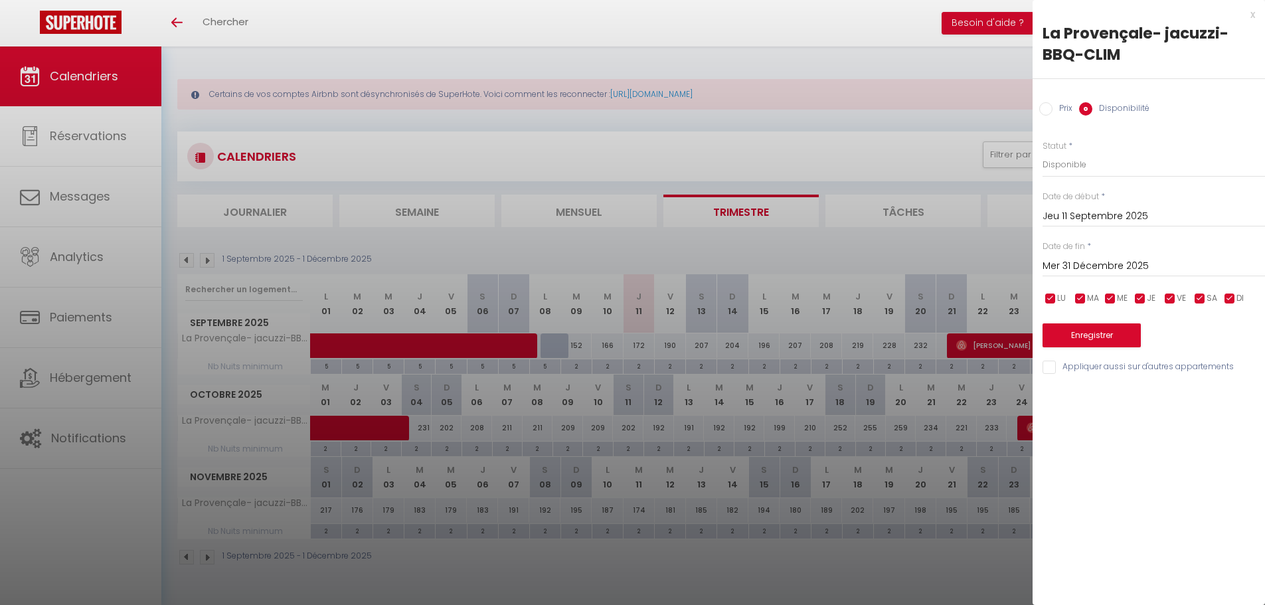
drag, startPoint x: 1130, startPoint y: 147, endPoint x: 1116, endPoint y: 159, distance: 18.9
click at [1129, 147] on div "Statut * Disponible Indisponible" at bounding box center [1153, 159] width 222 height 38
click at [1114, 159] on select "Disponible Indisponible" at bounding box center [1153, 164] width 222 height 25
select select "0"
click at [1042, 152] on select "Disponible Indisponible" at bounding box center [1153, 164] width 222 height 25
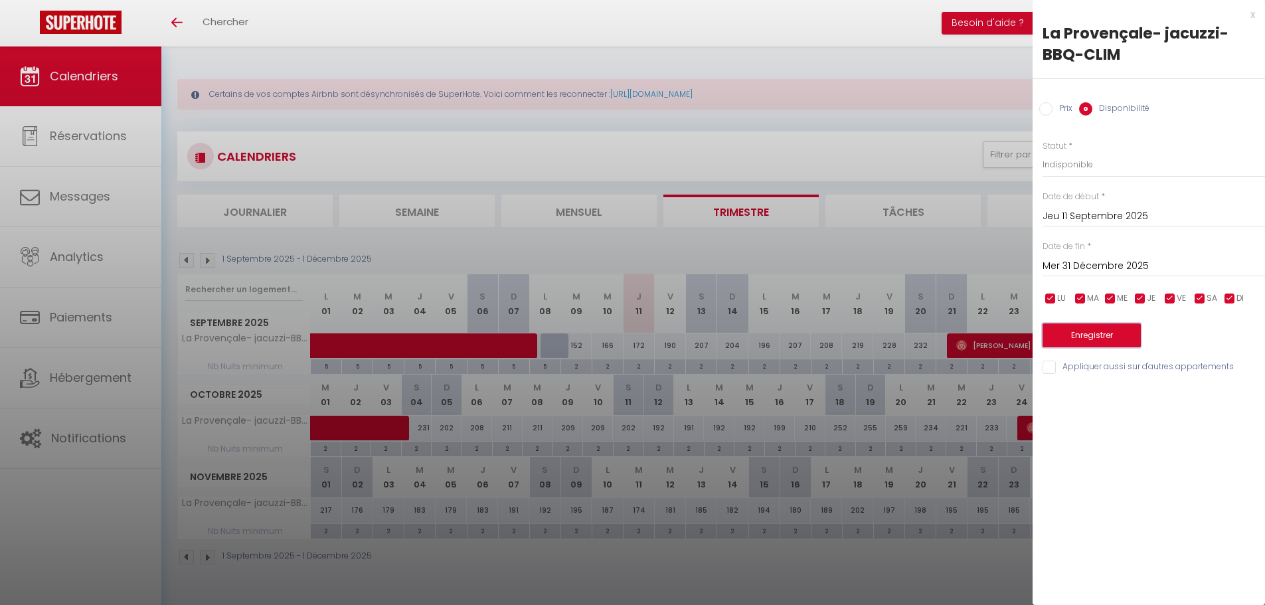
drag, startPoint x: 1082, startPoint y: 332, endPoint x: 1074, endPoint y: 342, distance: 13.2
click at [1082, 332] on button "Enregistrer" at bounding box center [1091, 335] width 98 height 24
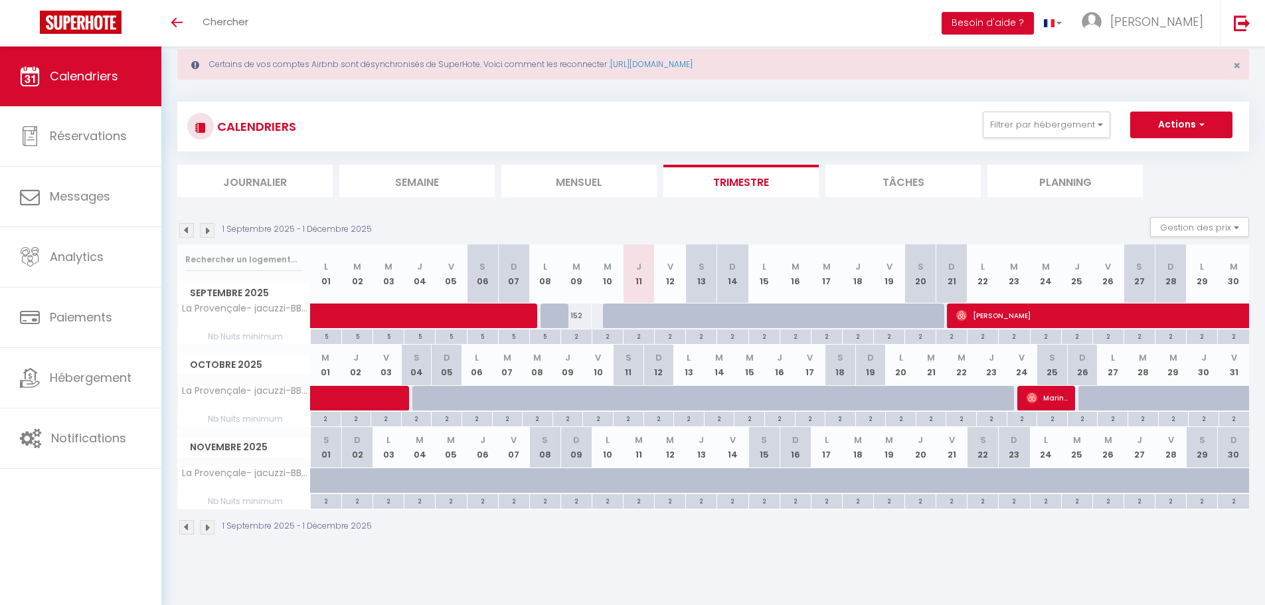
scroll to position [46, 0]
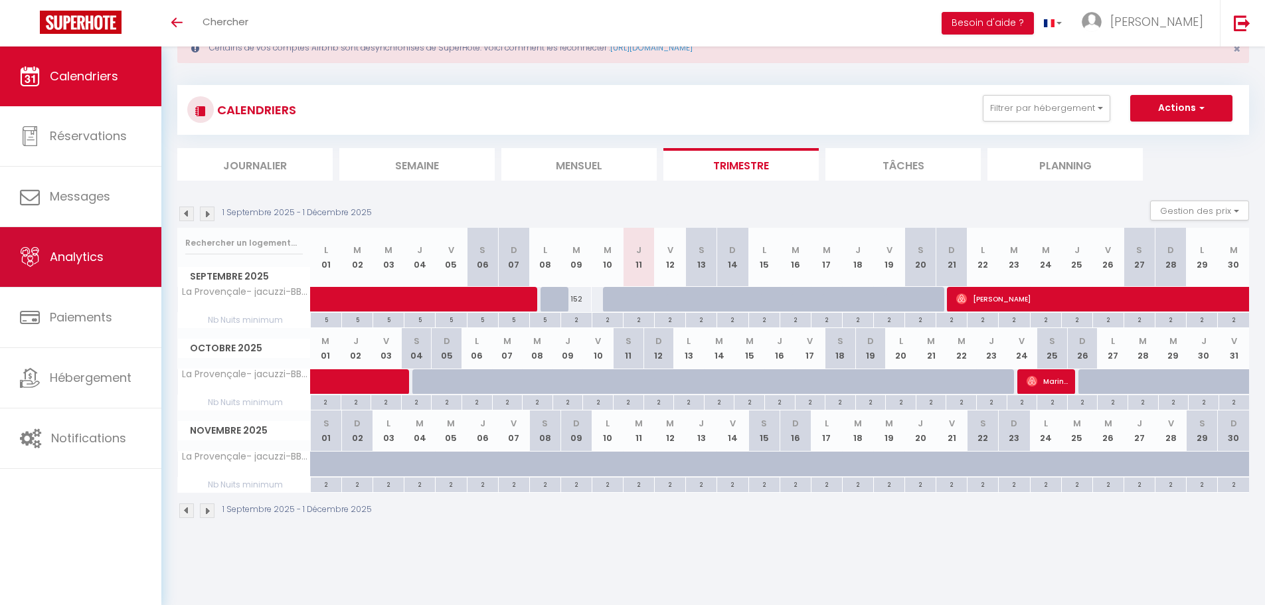
click at [60, 274] on link "Analytics" at bounding box center [80, 257] width 161 height 60
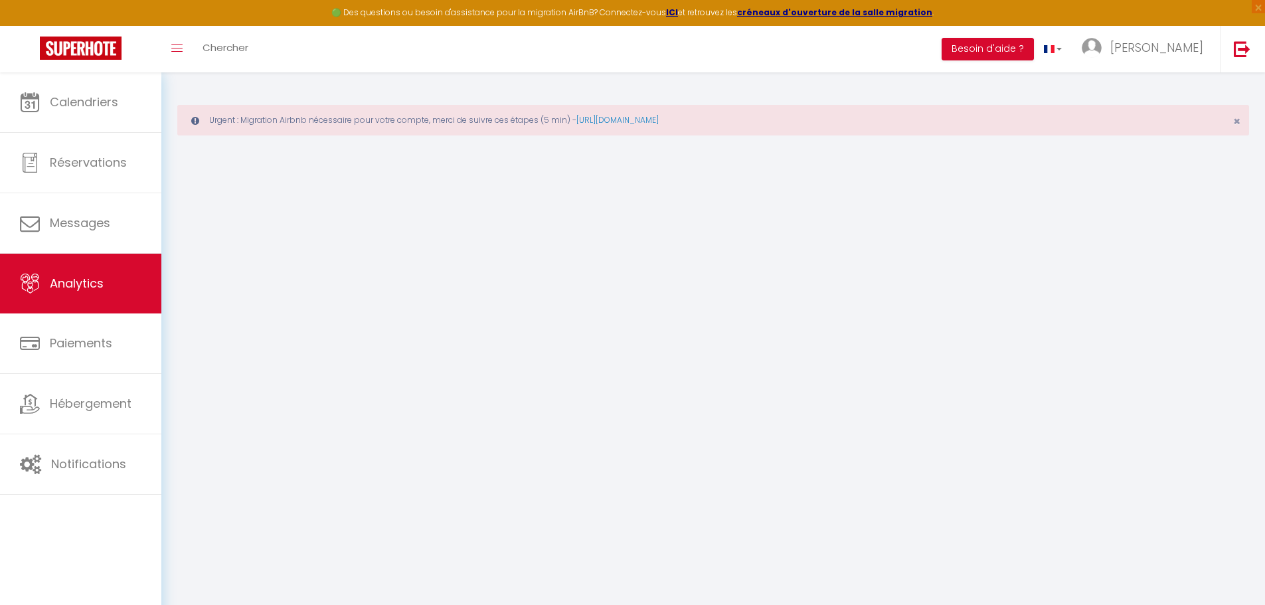
select select "2025"
select select "9"
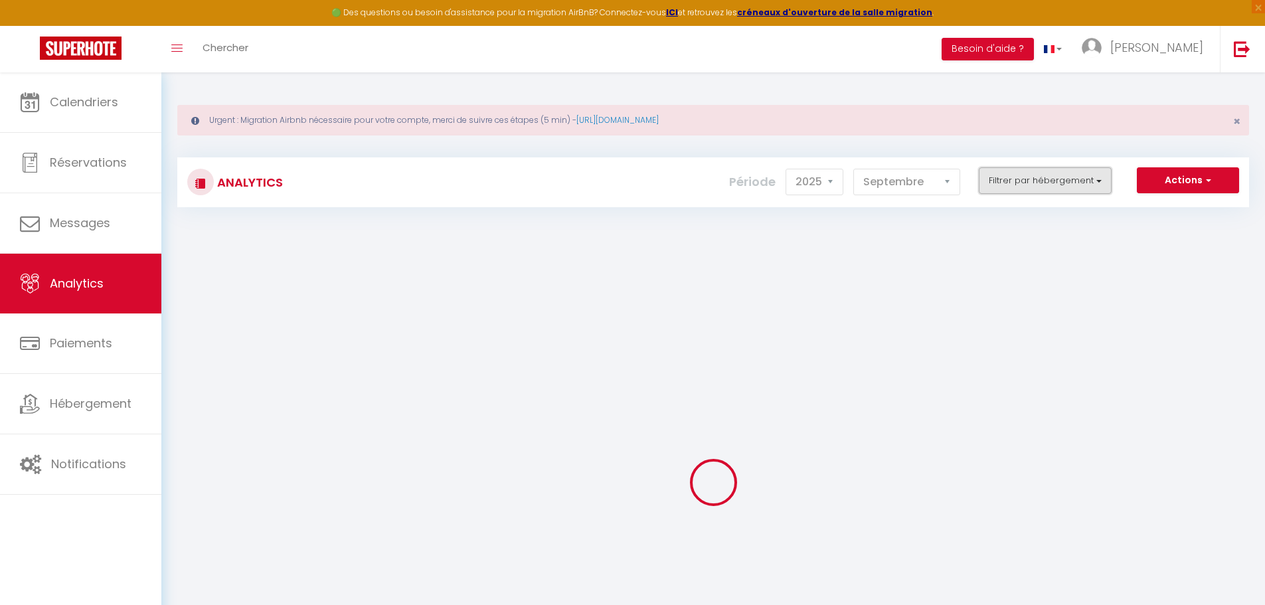
click at [1042, 175] on button "Filtrer par hébergement" at bounding box center [1045, 180] width 133 height 27
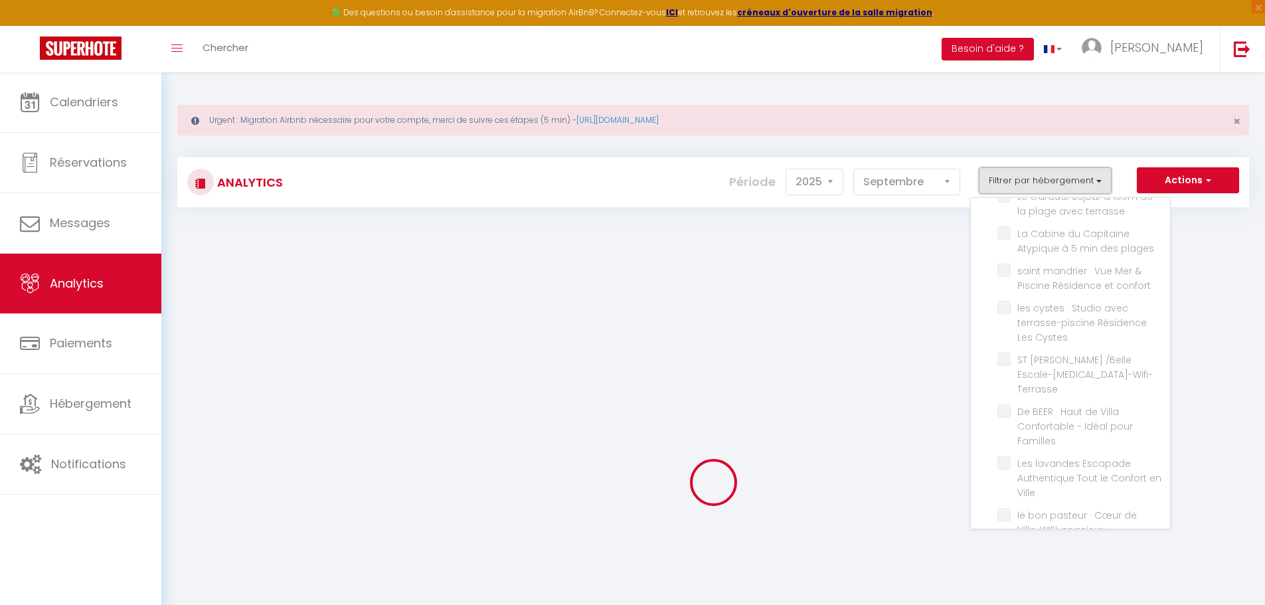
scroll to position [465, 0]
checkbox RM "false"
checkbox central "false"
checkbox Cerf "false"
checkbox Central "false"
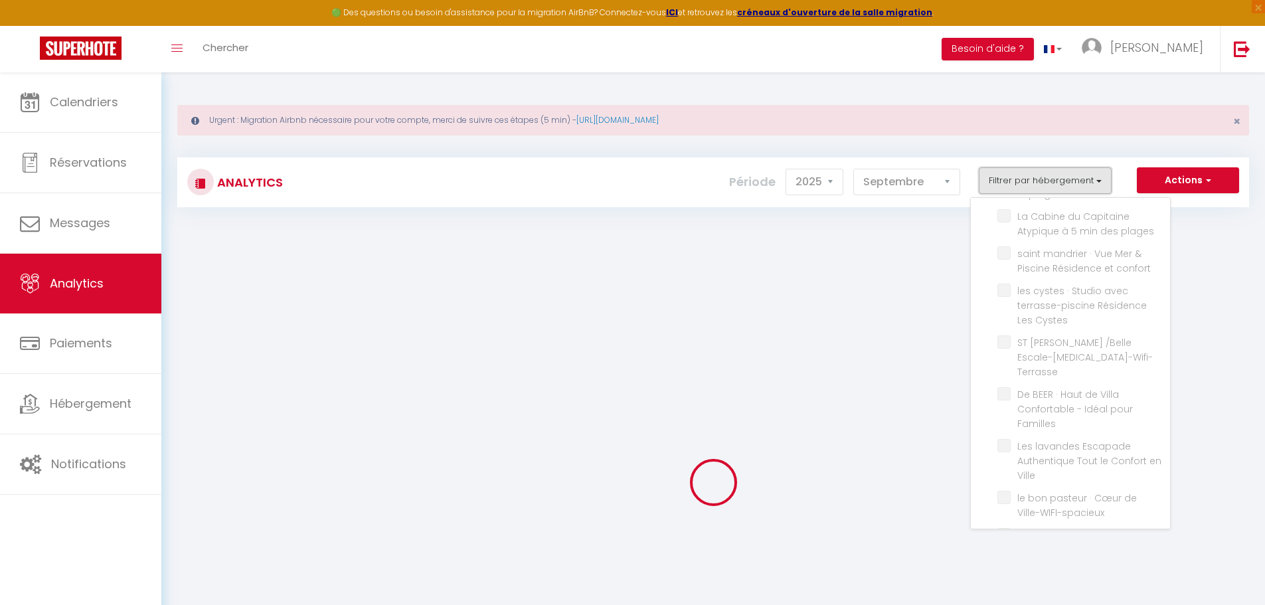
checkbox Tamaris "false"
checkbox Animaux "false"
checkbox pas "false"
checkbox central "false"
checkbox Hypercentre "false"
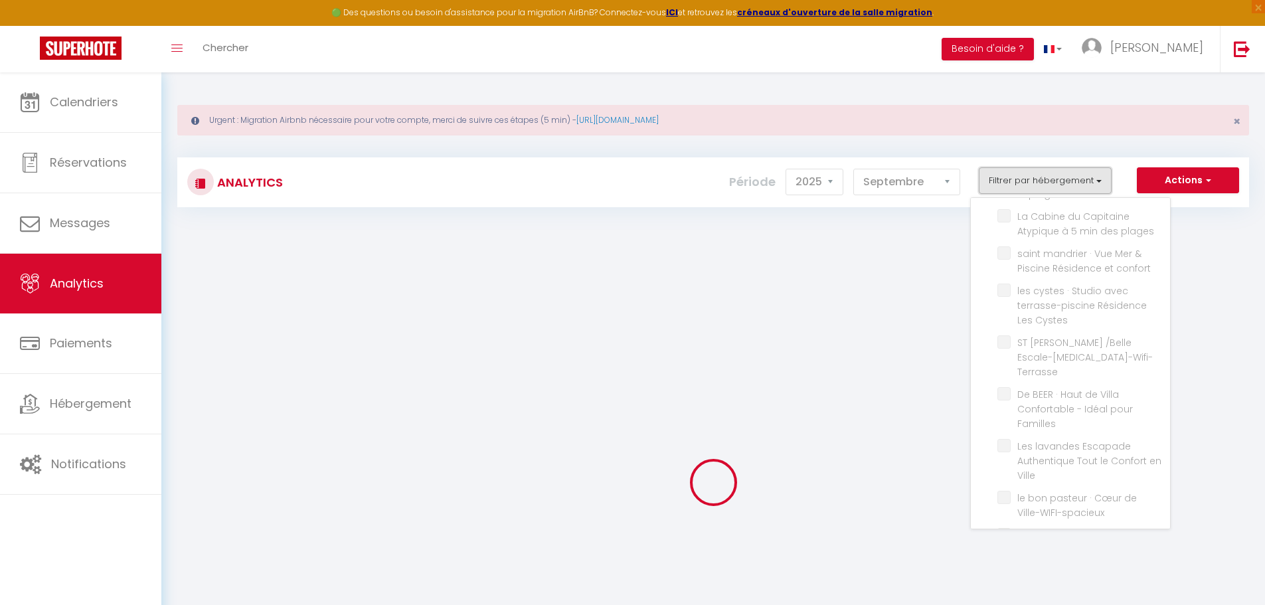
checkbox Haussmannien "false"
checkbox privée "false"
checkbox FOURS "false"
checkbox terrasse "false"
checkbox plages "false"
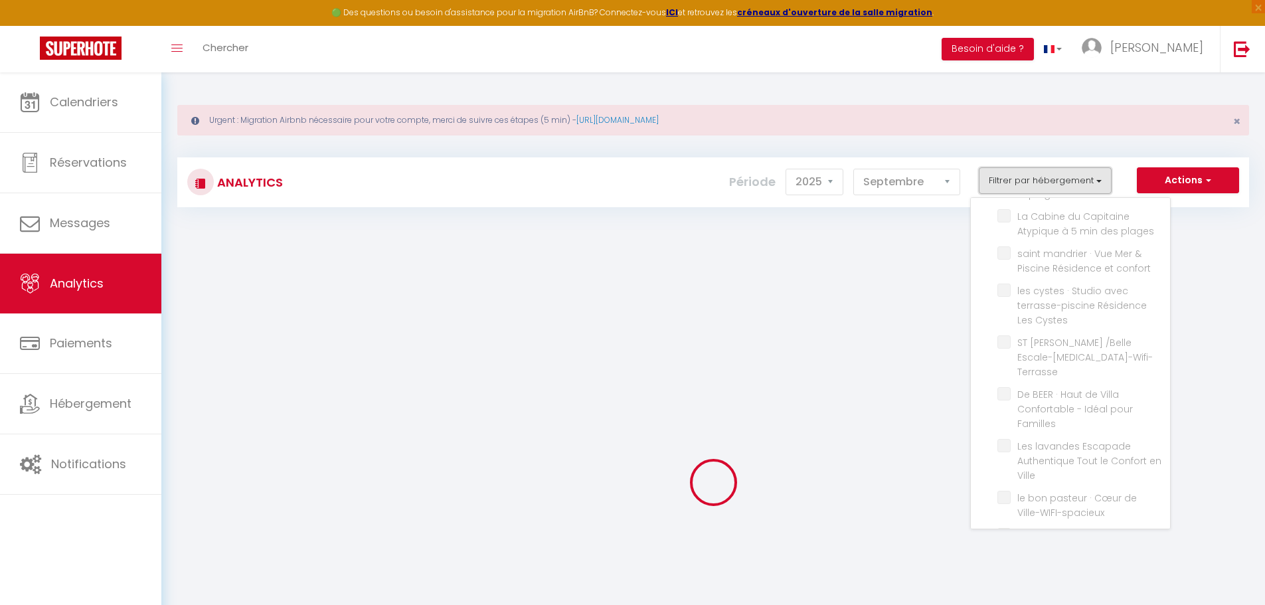
checkbox confort "false"
checkbox Cystes "false"
checkbox Escale-t3-Wifi-Terrasse "false"
checkbox Familles "false"
checkbox Ville "false"
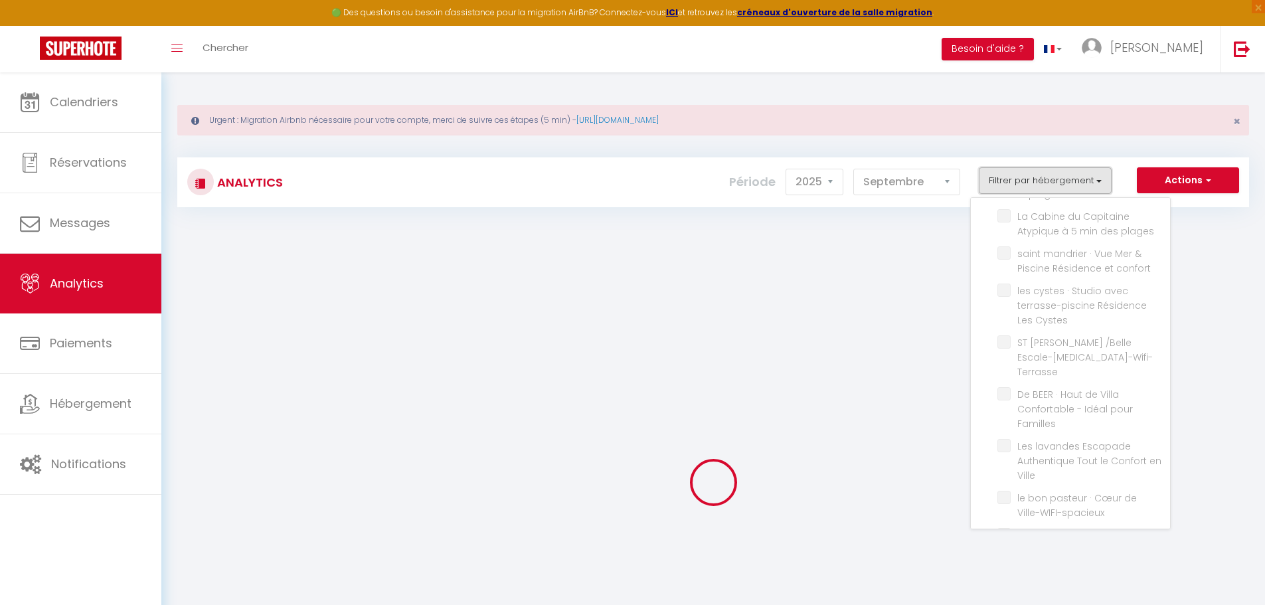
checkbox Ville-WIFI-spacieux "false"
checkbox plages "false"
checkbox Suspendu-Expérience-WIFI-CLIM "false"
checkbox Suspendu-insolite-wifi-clim "false"
checkbox Aérien-Filets-wifi-clim "false"
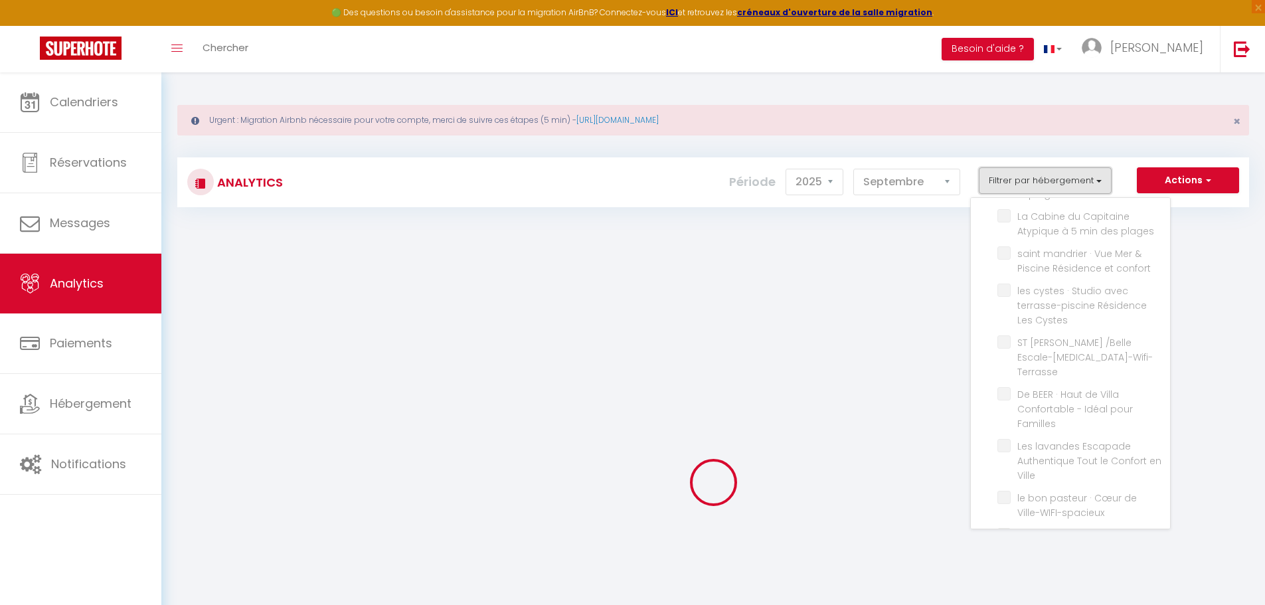
checkbox Carqueiranne "false"
checkbox Mourillon "false"
checkbox Mars-wifi "false"
checkbox jacuzzi-BBQ-CLIM "false"
checkbox Toulon "false"
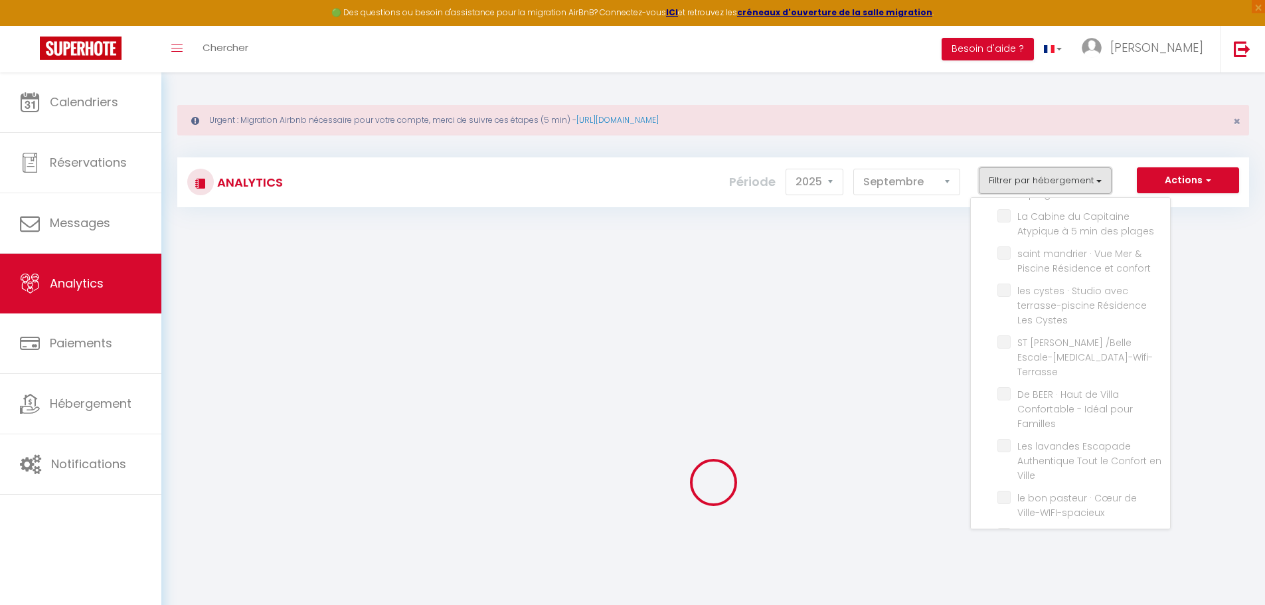
checkbox Mourillon-WIFI-Spacieux "false"
checkbox plage-calme-wifi "false"
checkbox mer "false"
checkbox Chic-Wifi "false"
checkbox VOLTAIRE "false"
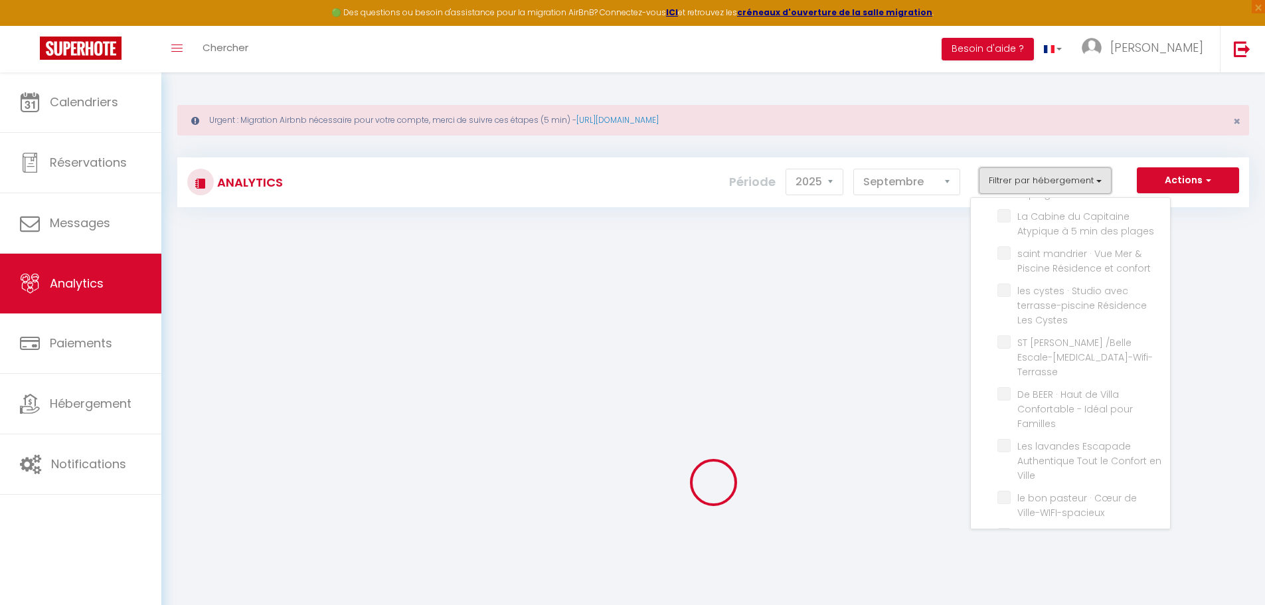
checkbox lumineux "false"
checkbox Frileuse "false"
checkbox Toulon "false"
checkbox TOULON\*\* "false"
checkbox ville-clim-balcon-wifi "false"
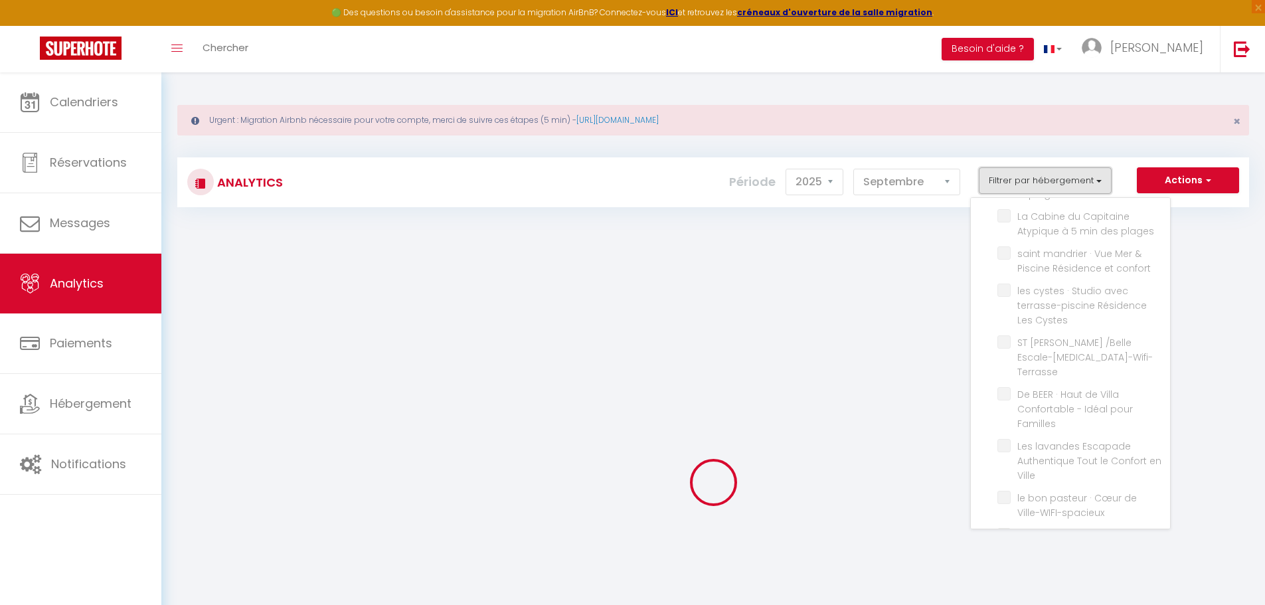
checkbox Brun "false"
checkbox input "false"
checkbox maître "false"
checkbox Toulon "false"
checkbox vive "false"
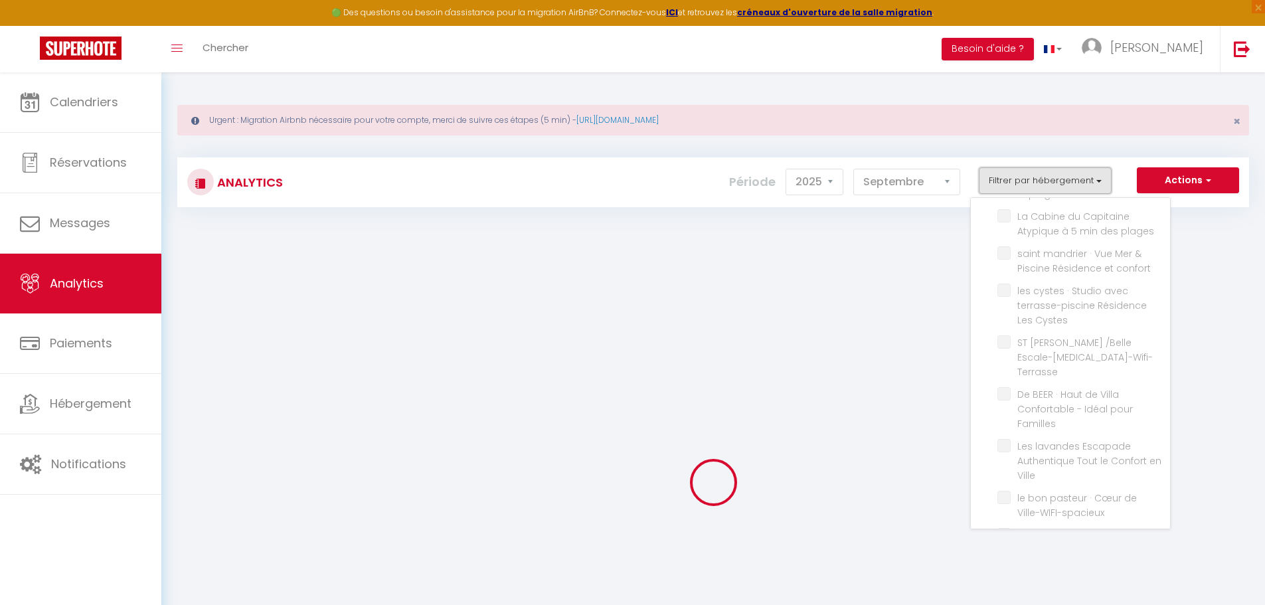
checkbox Parking "false"
checkbox Romantique "false"
checkbox Loft "false"
checkbox Balcon-wifi "false"
checkbox Mirabeau "false"
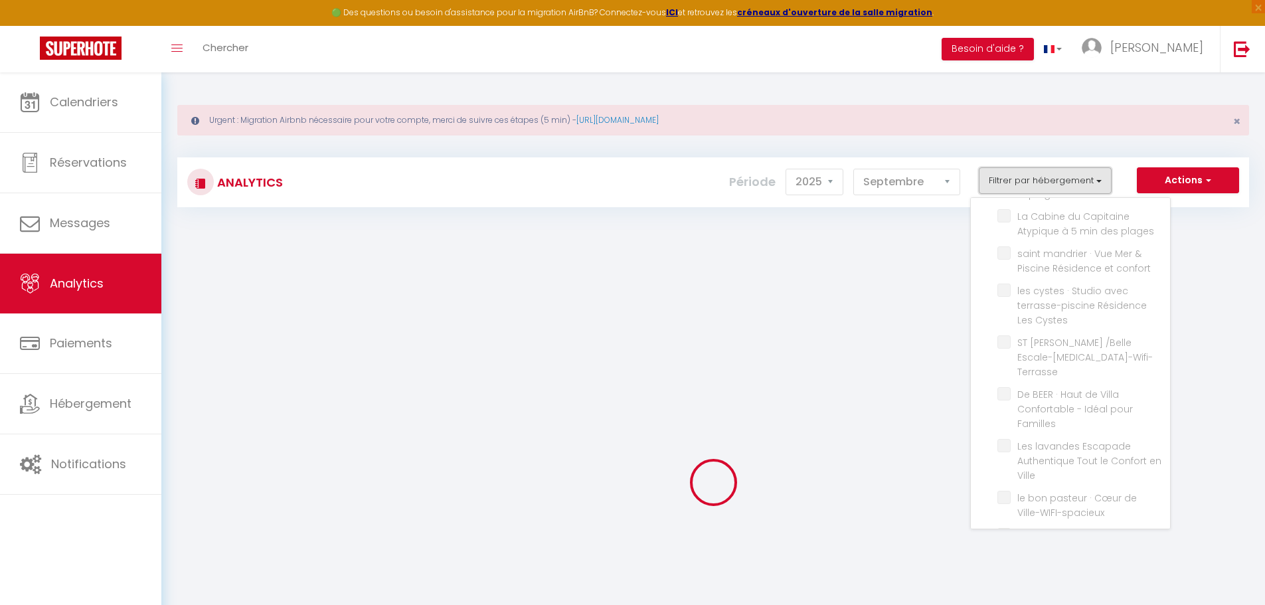
checkbox Toulon "false"
checkbox central "false"
checkbox centre "false"
checkbox gare "false"
checkbox Flora "false"
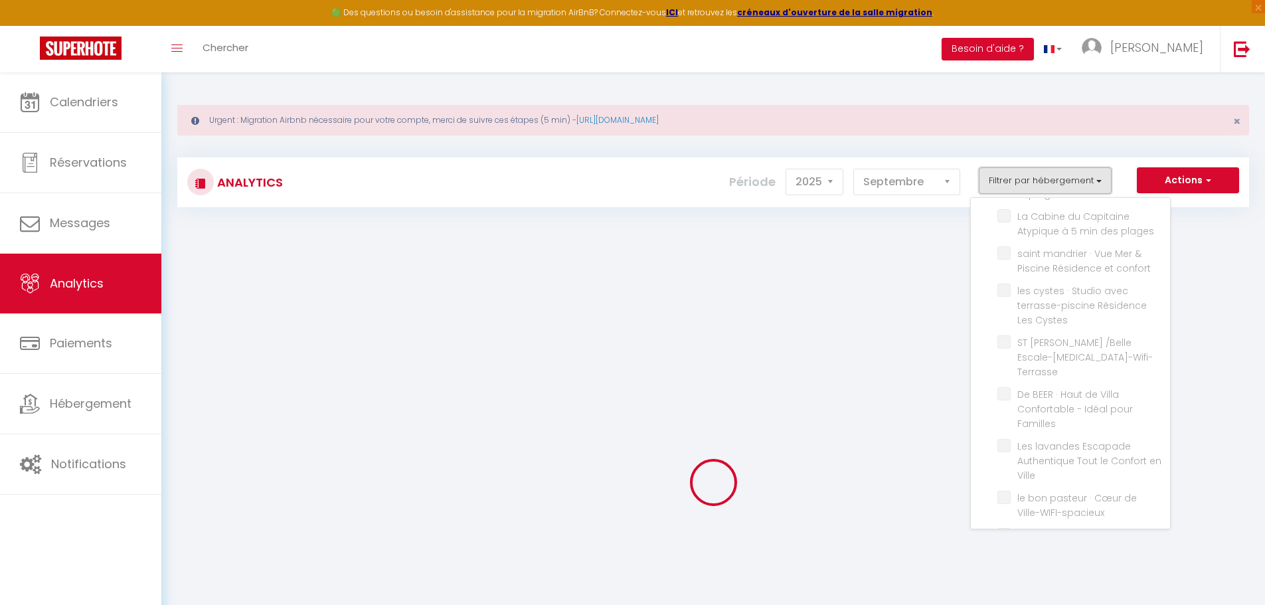
checkbox Piscine "false"
checkbox input "false"
checkbox Charme "false"
checkbox élégant-central "false"
checkbox unique "false"
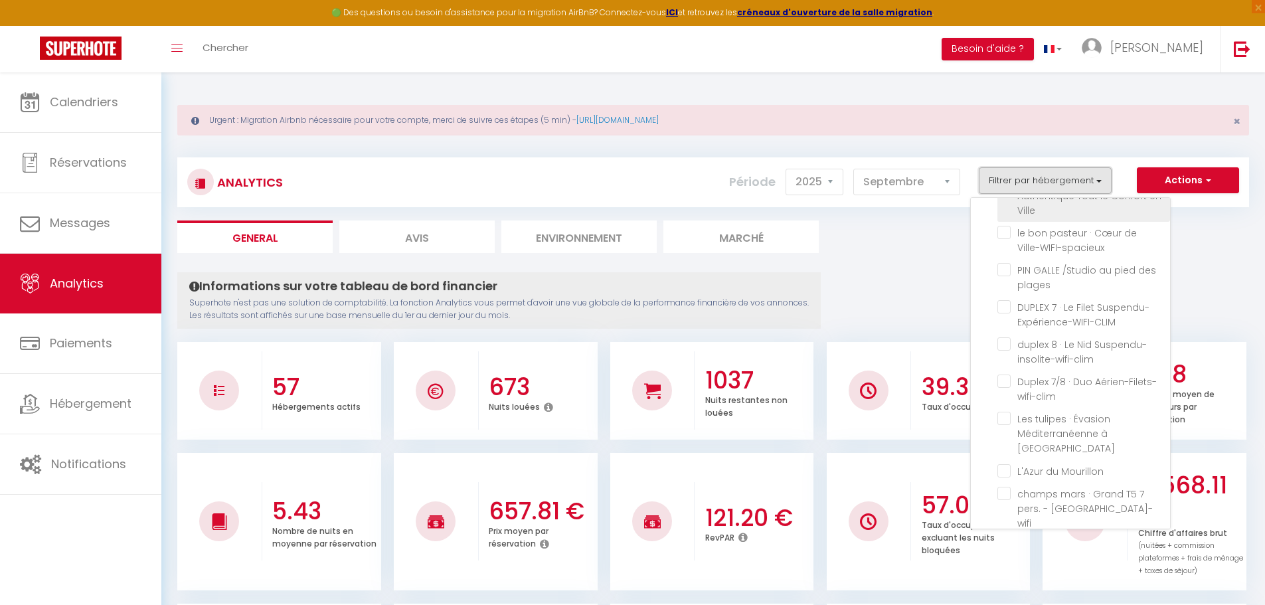
scroll to position [730, 0]
click at [1007, 538] on jacuzzi-BBQ-CLIM "checkbox" at bounding box center [1083, 544] width 173 height 13
checkbox jacuzzi-BBQ-CLIM "true"
checkbox central "false"
checkbox Cerf "false"
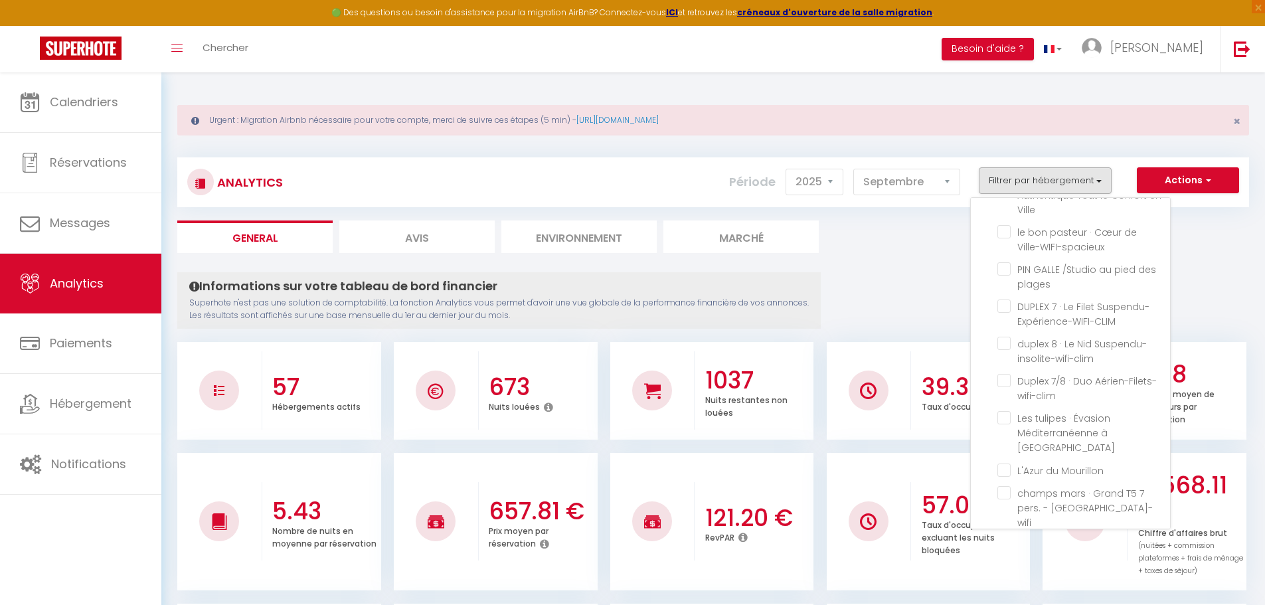
checkbox Central "false"
checkbox Tamaris "false"
checkbox Animaux "false"
checkbox pas "false"
checkbox central "false"
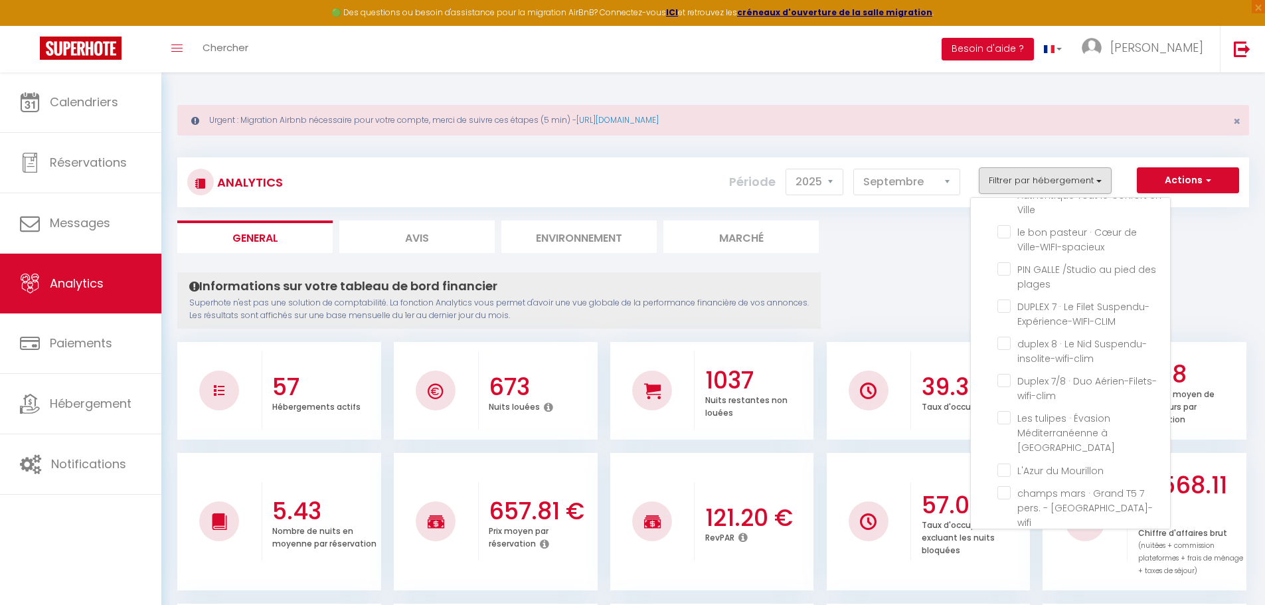
checkbox Hypercentre "false"
checkbox Haussmannien "false"
checkbox privée "false"
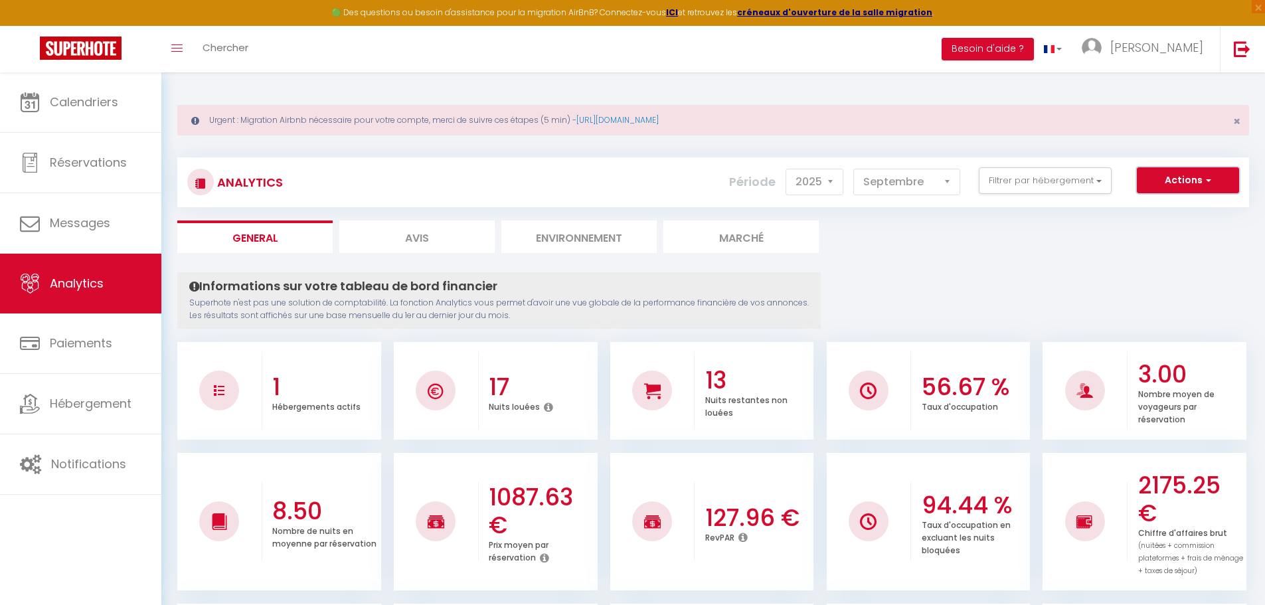
click at [1171, 175] on button "Actions" at bounding box center [1188, 180] width 102 height 27
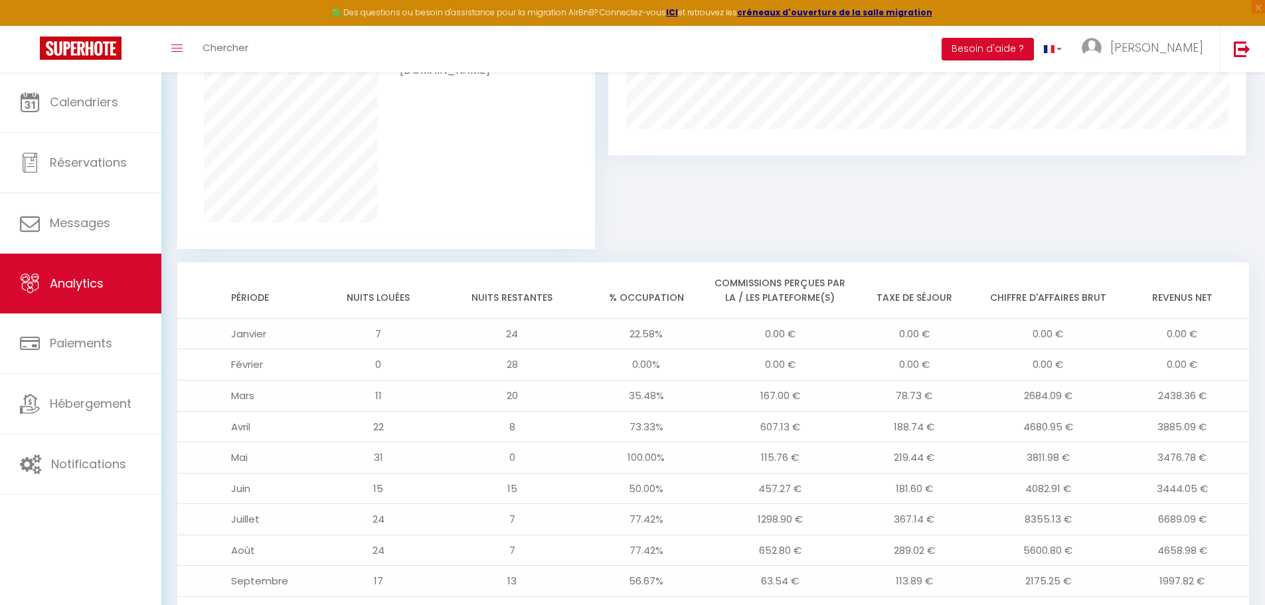
scroll to position [791, 0]
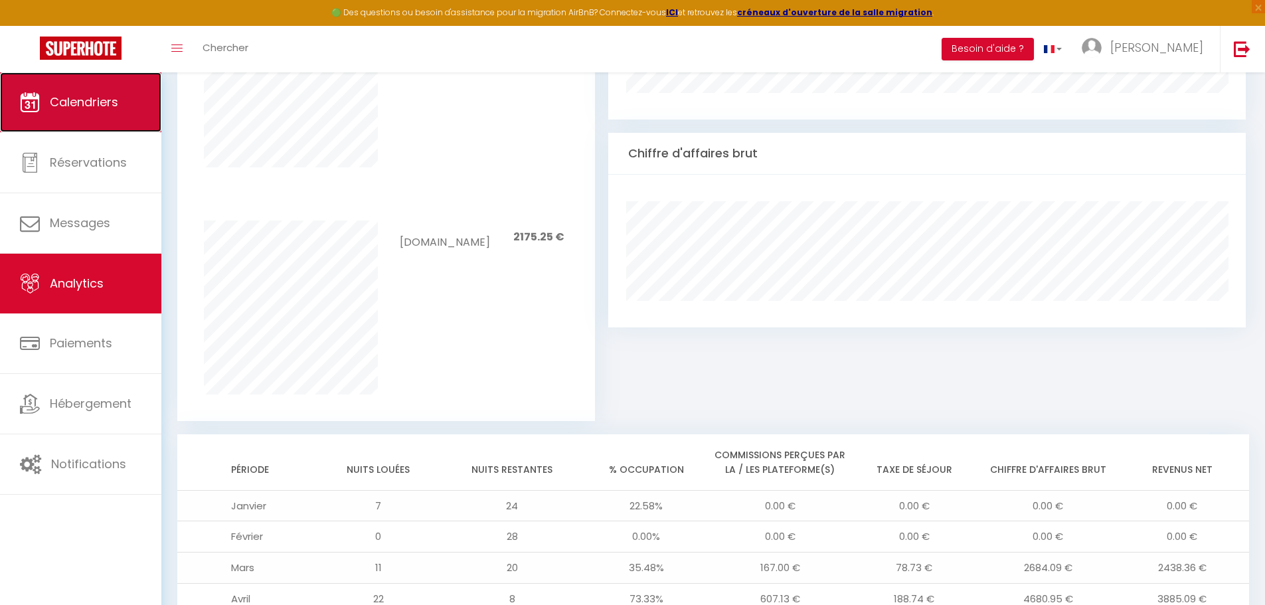
click at [58, 118] on link "Calendriers" at bounding box center [80, 102] width 161 height 60
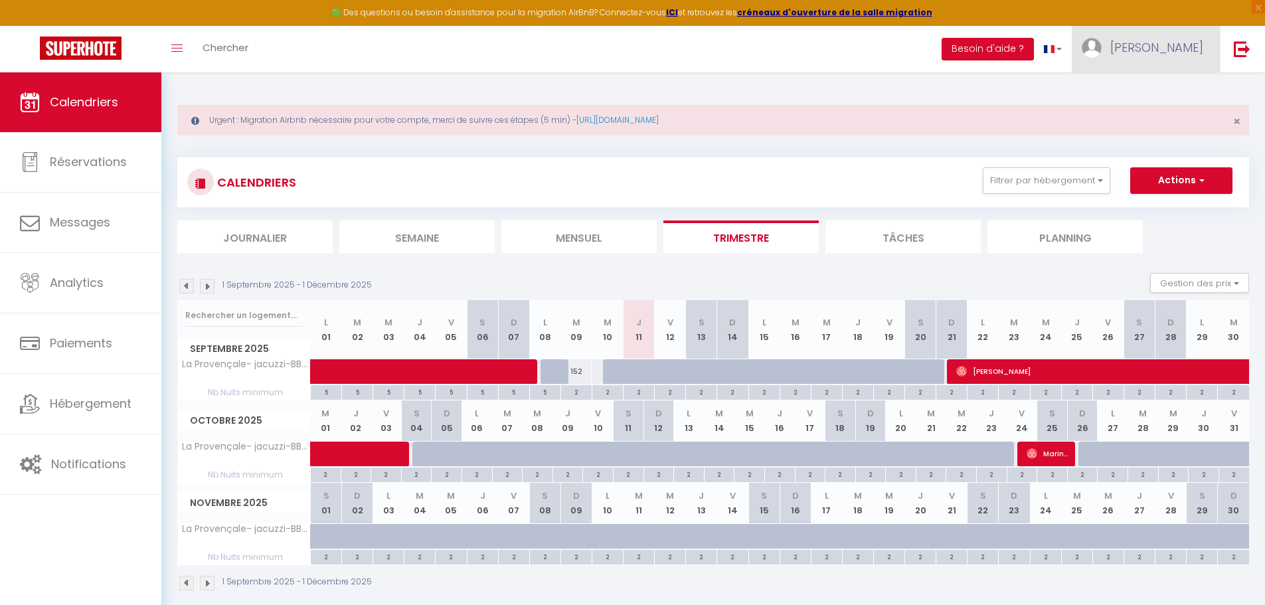
click at [1177, 50] on span "[PERSON_NAME]" at bounding box center [1156, 47] width 93 height 17
click at [1141, 94] on link "Paramètres" at bounding box center [1167, 92] width 98 height 23
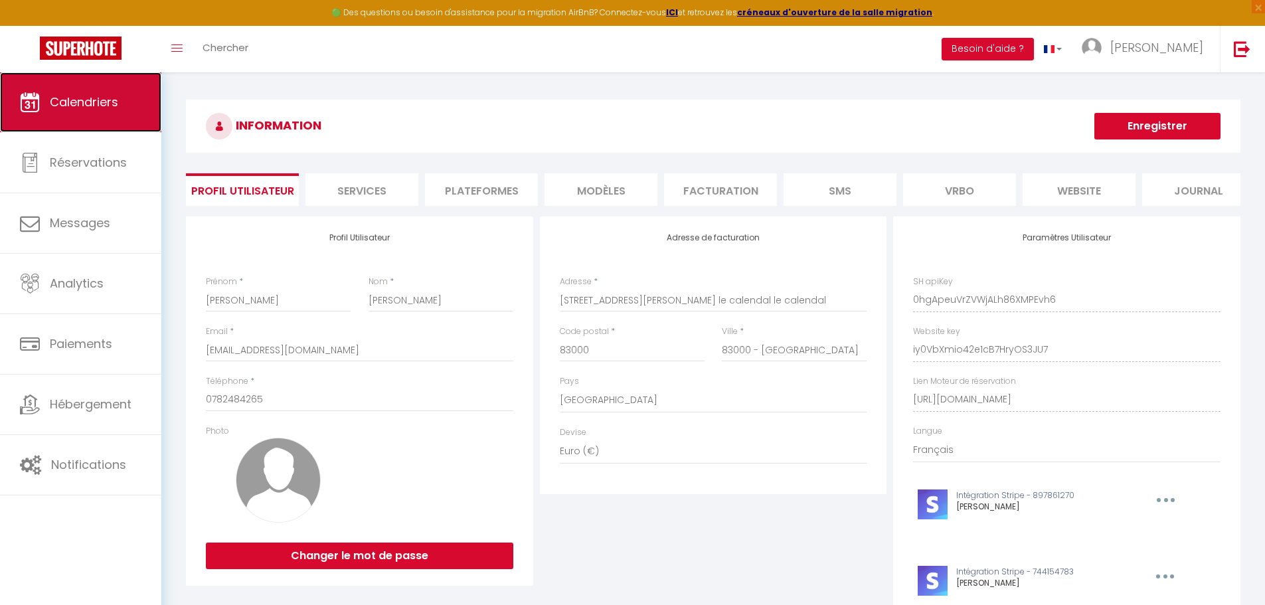
click at [98, 106] on span "Calendriers" at bounding box center [84, 102] width 68 height 17
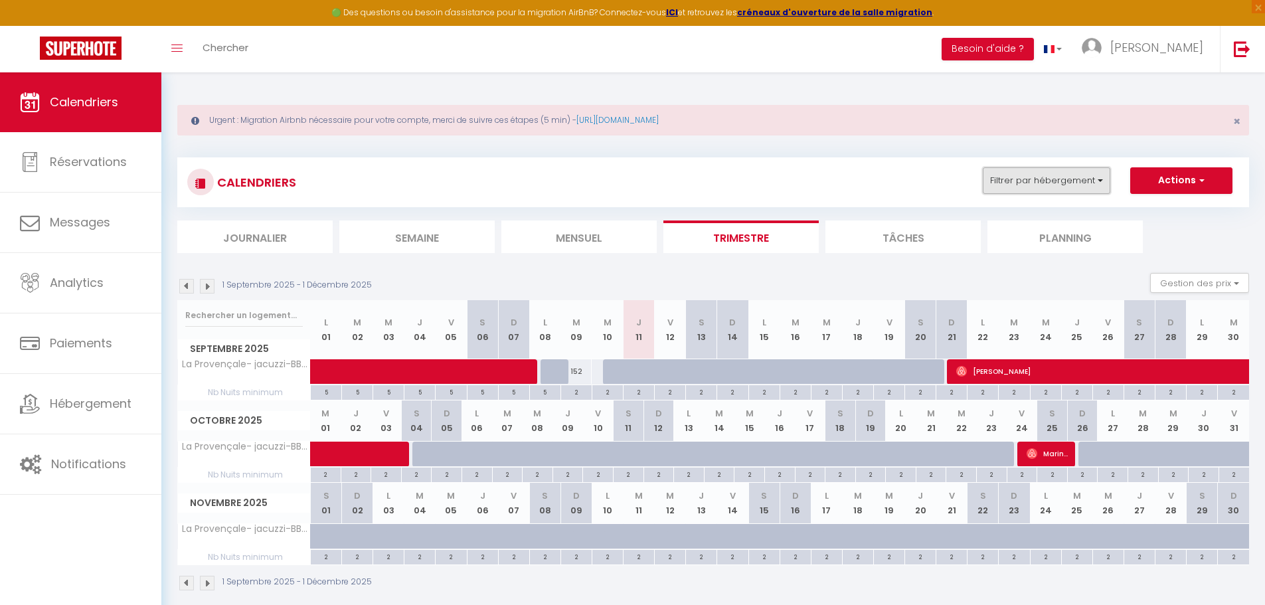
click at [1061, 186] on button "Filtrer par hébergement" at bounding box center [1046, 180] width 127 height 27
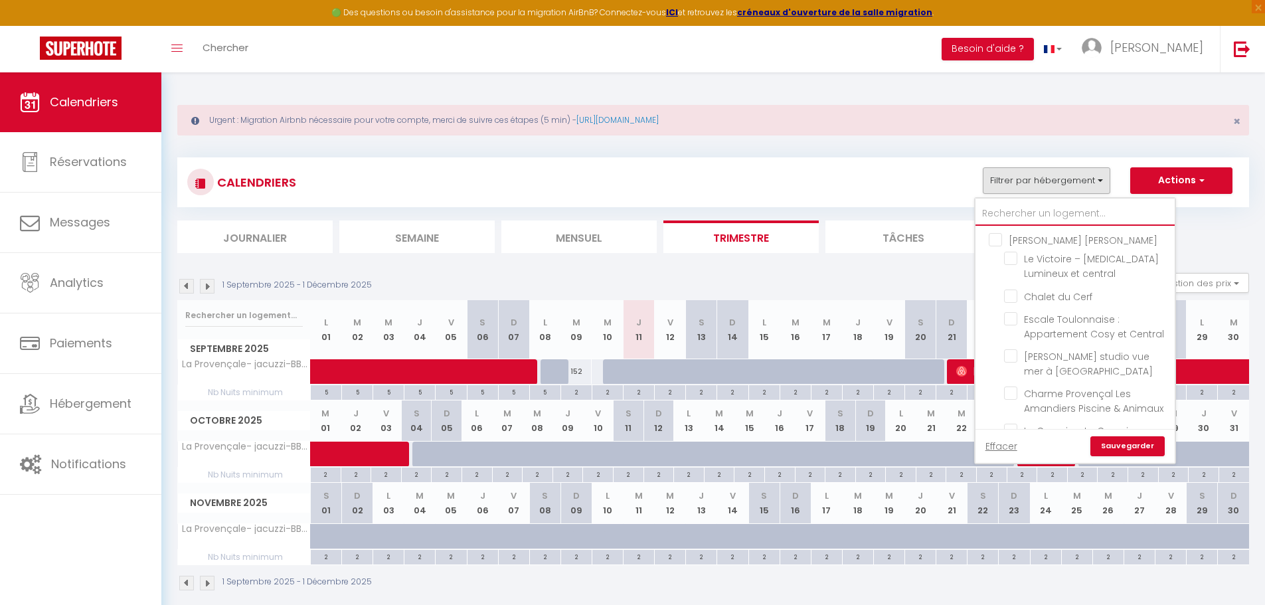
click at [1034, 214] on input "text" at bounding box center [1074, 214] width 199 height 24
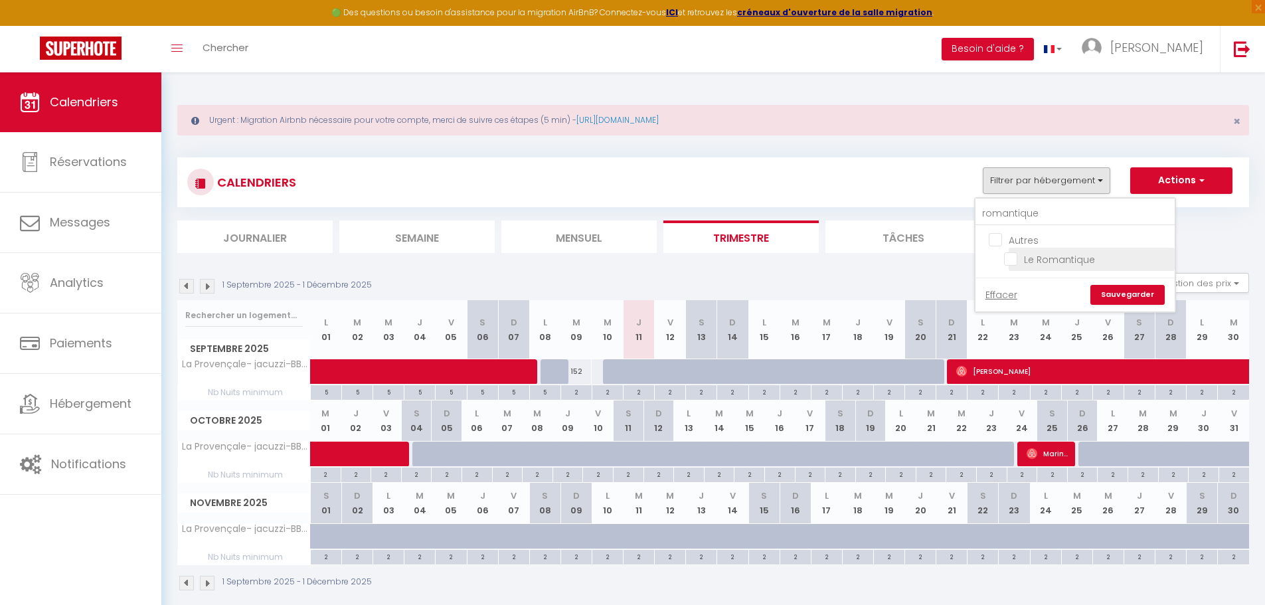
click at [1013, 258] on input "Le Romantique" at bounding box center [1087, 258] width 166 height 13
click at [1141, 300] on link "Sauvegarder" at bounding box center [1127, 295] width 74 height 20
